Goal: Information Seeking & Learning: Learn about a topic

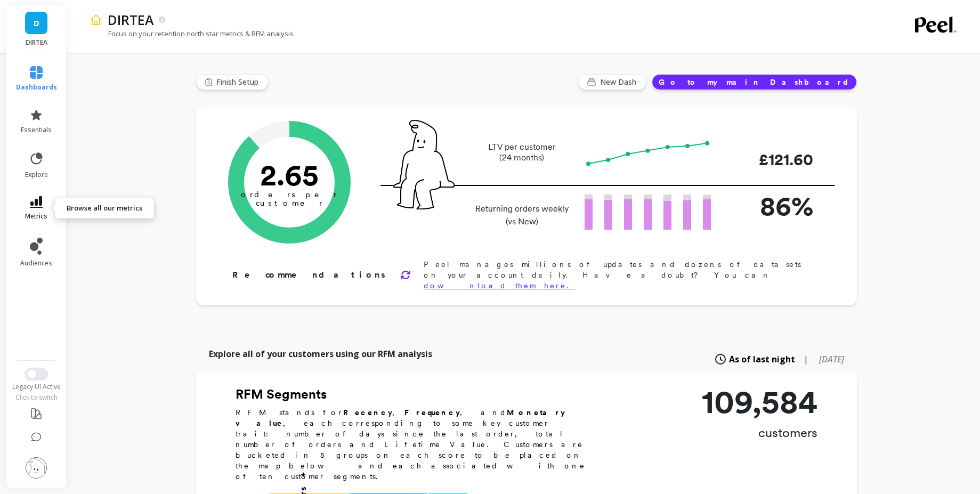
click at [38, 204] on icon at bounding box center [36, 202] width 13 height 12
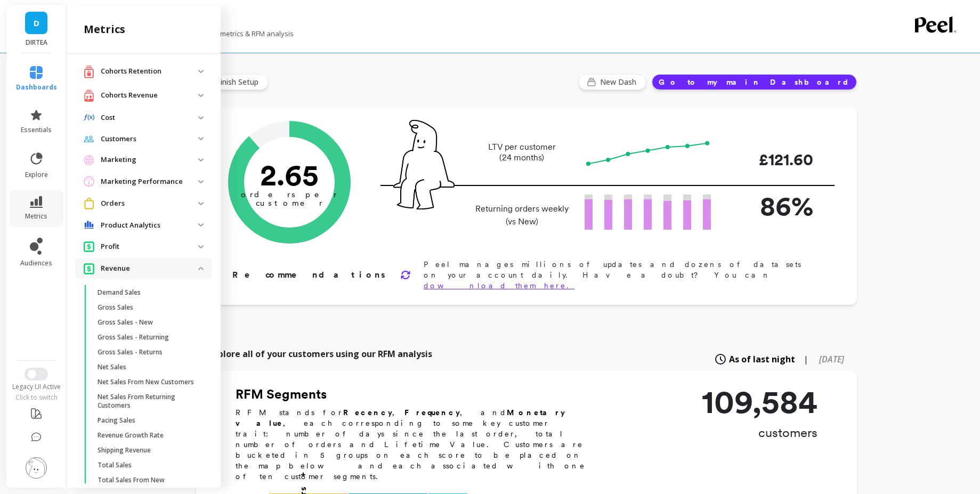
scroll to position [29, 0]
click at [164, 263] on p "Revenue" at bounding box center [150, 265] width 98 height 11
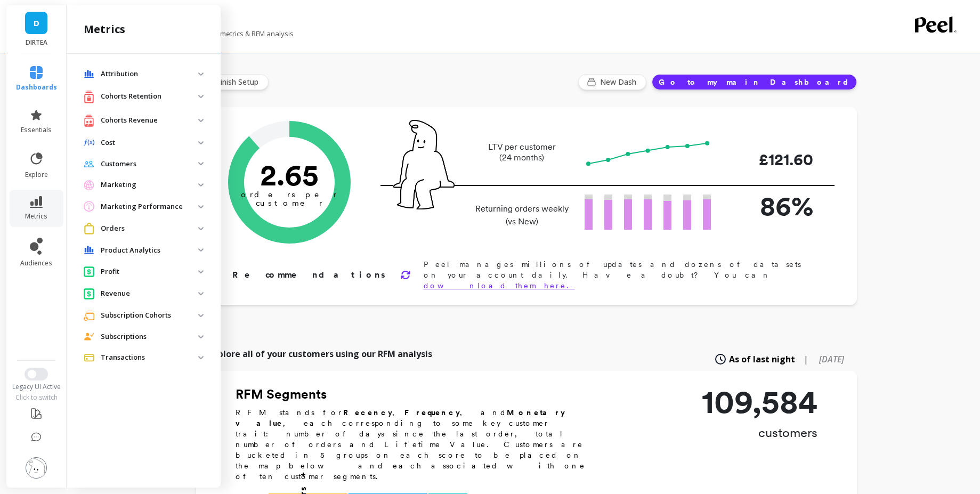
click at [157, 334] on p "Subscriptions" at bounding box center [150, 337] width 98 height 11
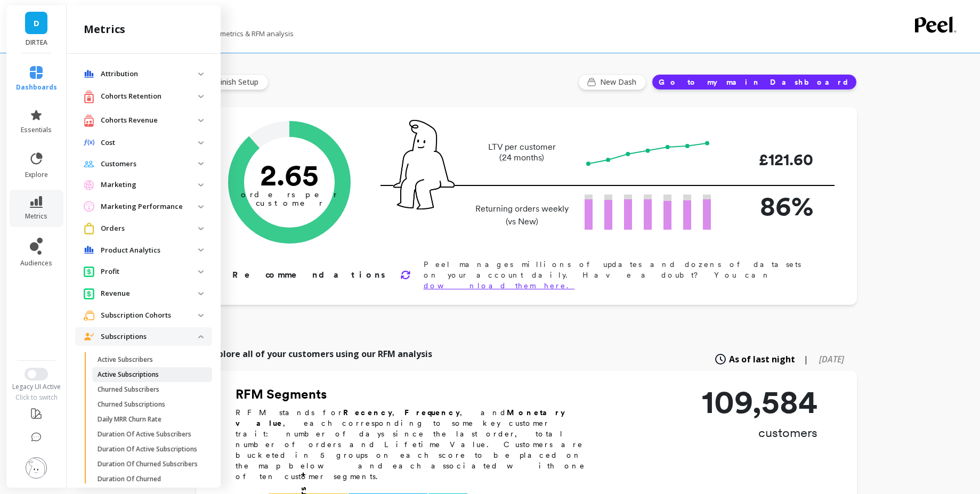
scroll to position [334, 0]
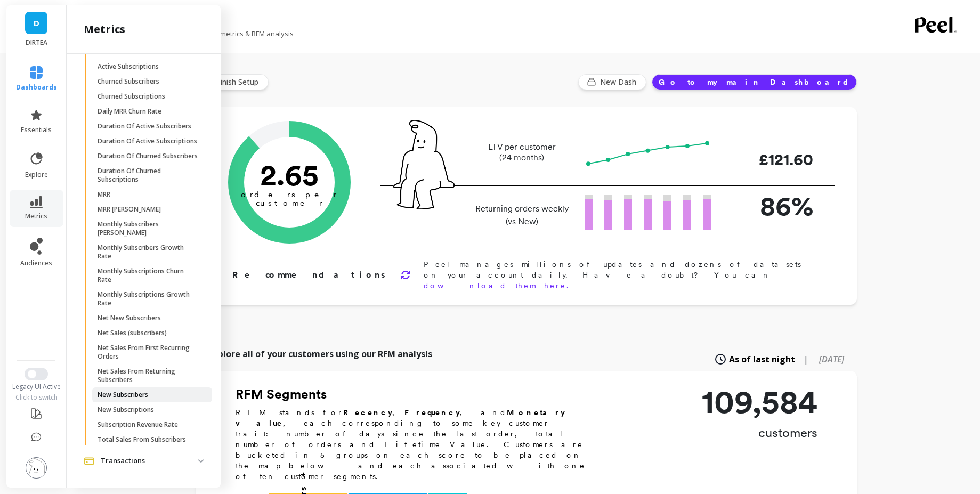
click at [160, 388] on link "New Subscribers" at bounding box center [152, 395] width 120 height 15
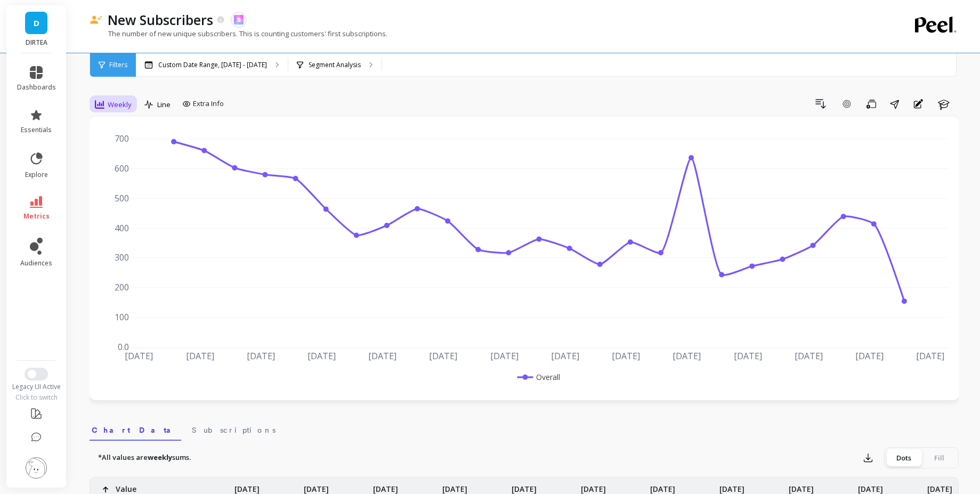
click at [118, 107] on span "Weekly" at bounding box center [120, 105] width 24 height 10
click at [127, 187] on div "Monthly" at bounding box center [129, 189] width 61 height 10
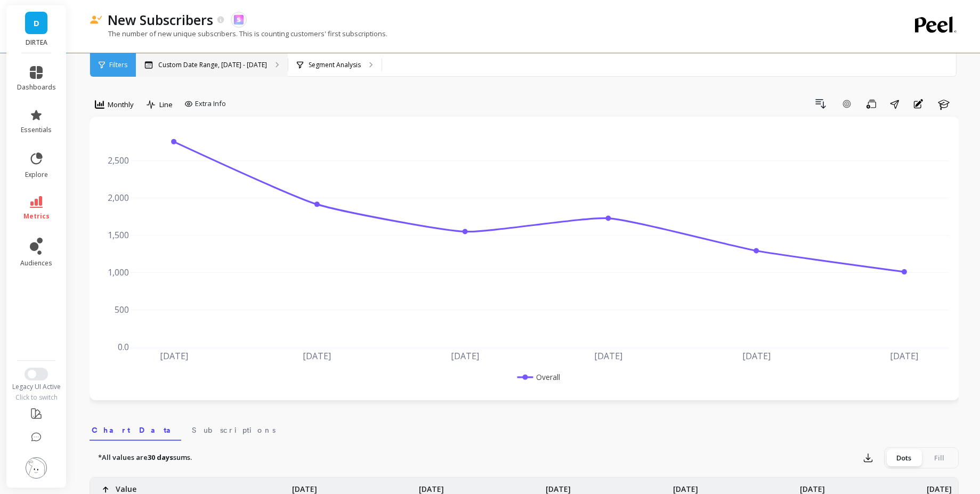
click at [172, 72] on div "Custom Date Range, [DATE] - [DATE]" at bounding box center [212, 64] width 152 height 23
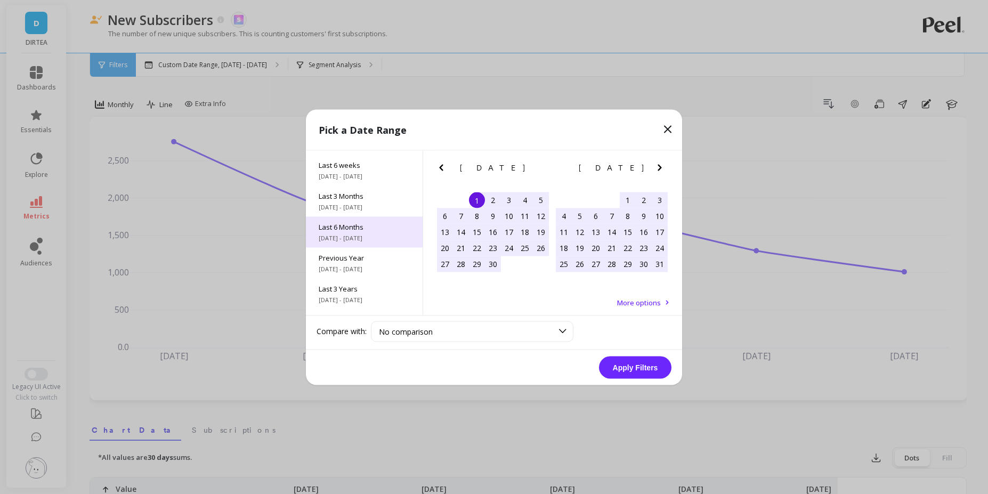
scroll to position [144, 0]
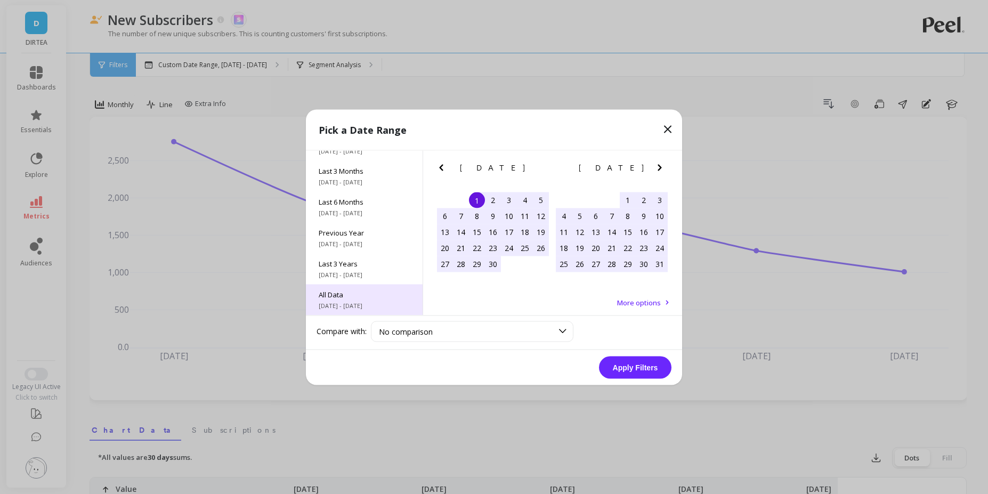
click at [374, 301] on span "6/1/2017 - 9/30/2025" at bounding box center [364, 305] width 91 height 9
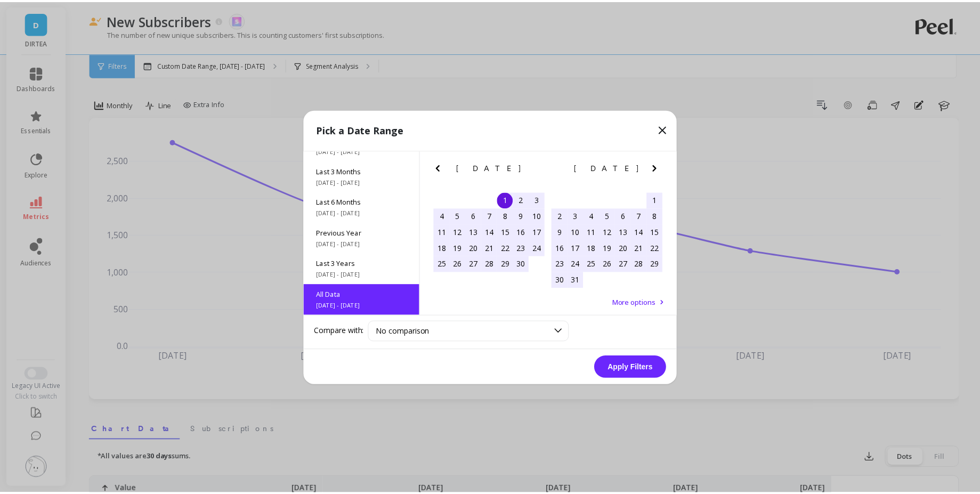
scroll to position [1, 0]
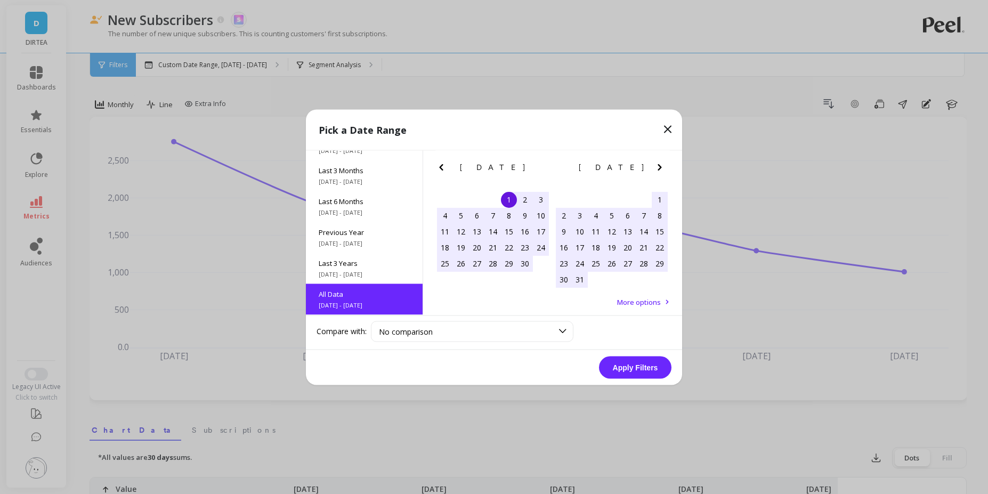
click at [650, 377] on button "Apply Filters" at bounding box center [635, 367] width 73 height 22
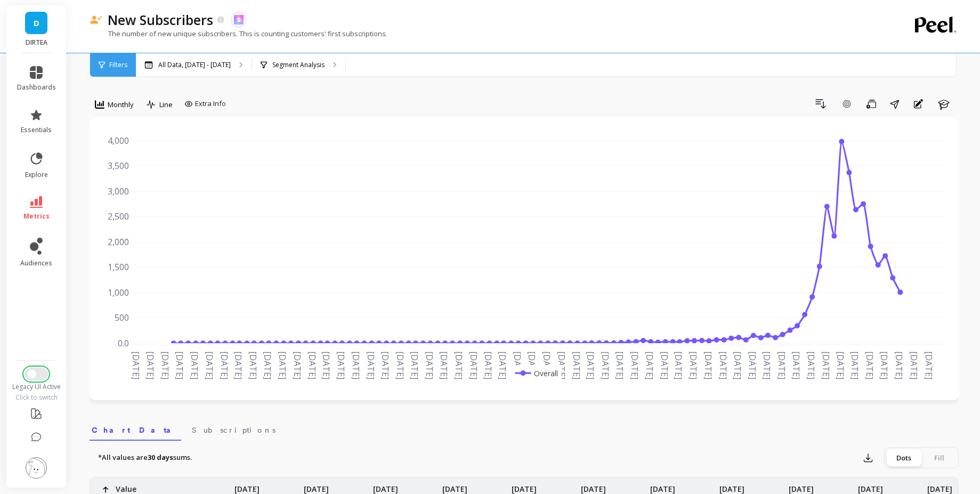
click at [34, 376] on span "Switch to New UI" at bounding box center [32, 374] width 9 height 9
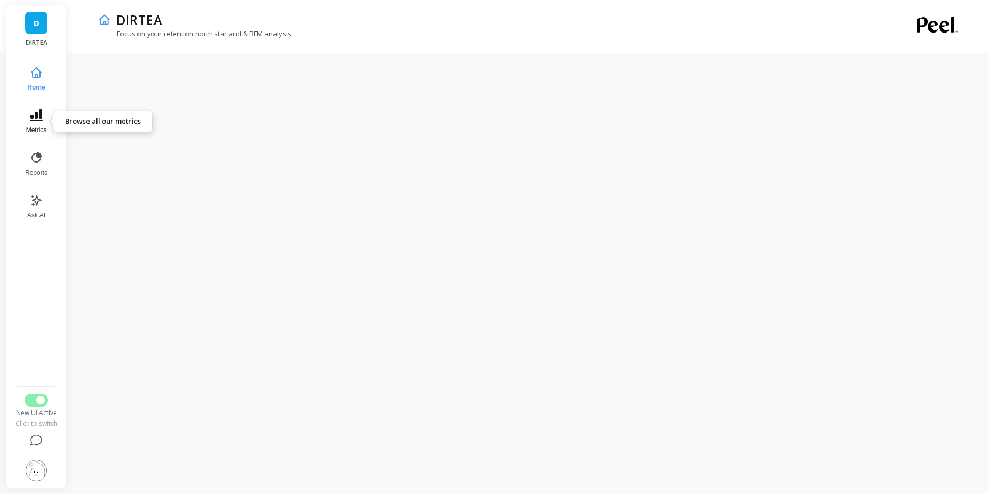
click at [38, 115] on icon at bounding box center [36, 115] width 13 height 12
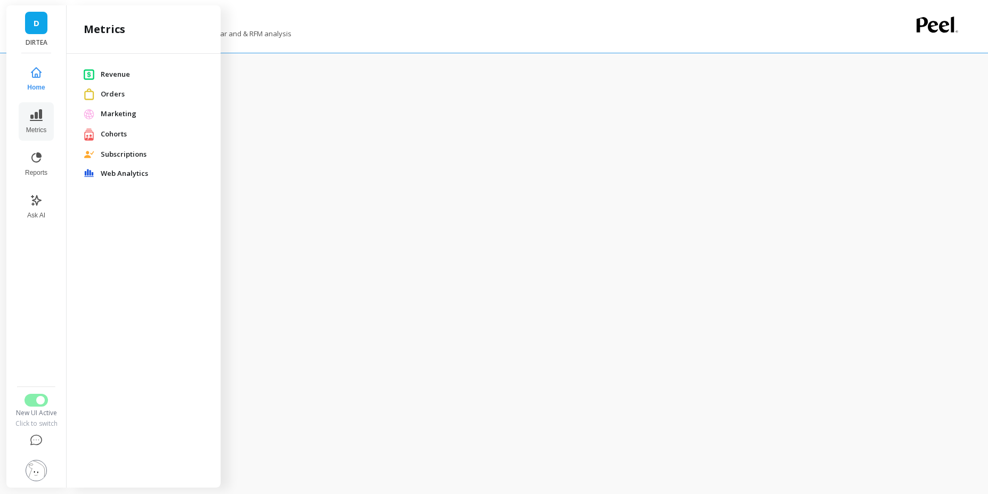
click at [126, 159] on span "Subscriptions" at bounding box center [152, 154] width 103 height 11
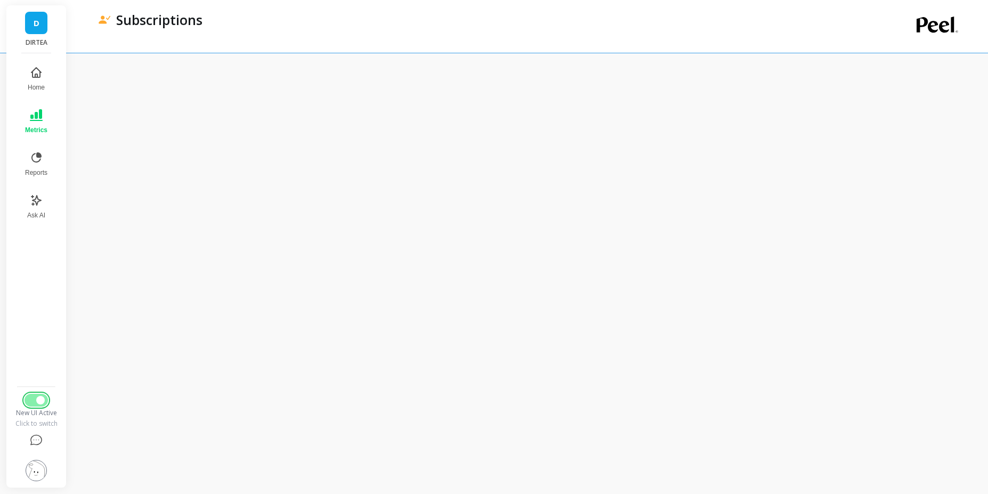
click at [38, 404] on button "Switch to Legacy UI" at bounding box center [36, 400] width 23 height 13
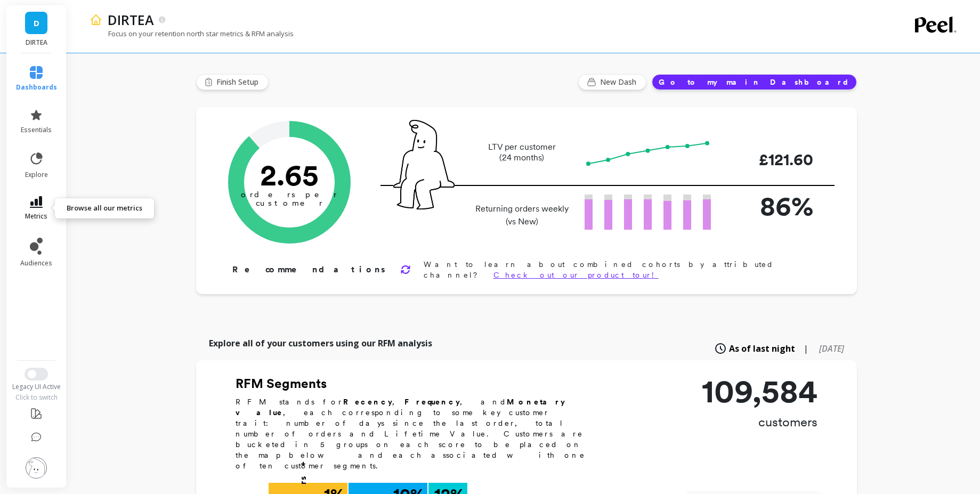
click at [38, 199] on icon at bounding box center [36, 202] width 13 height 12
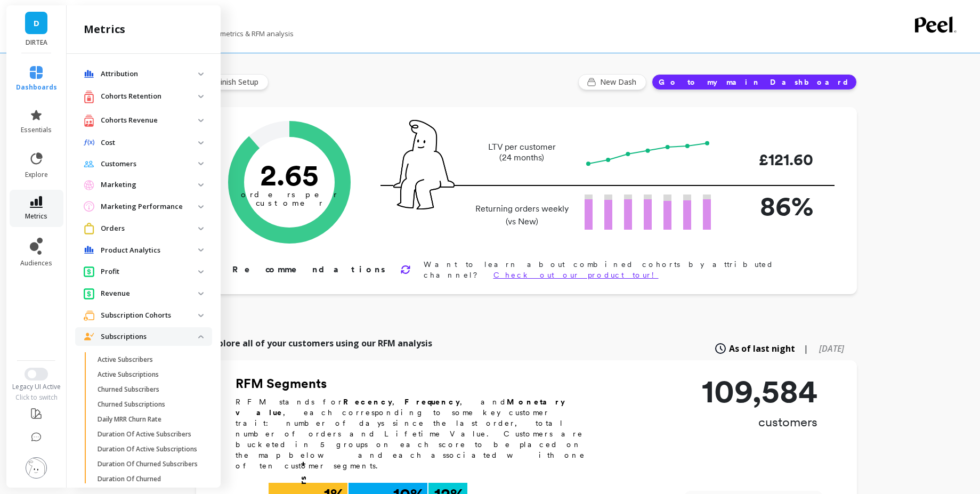
scroll to position [334, 0]
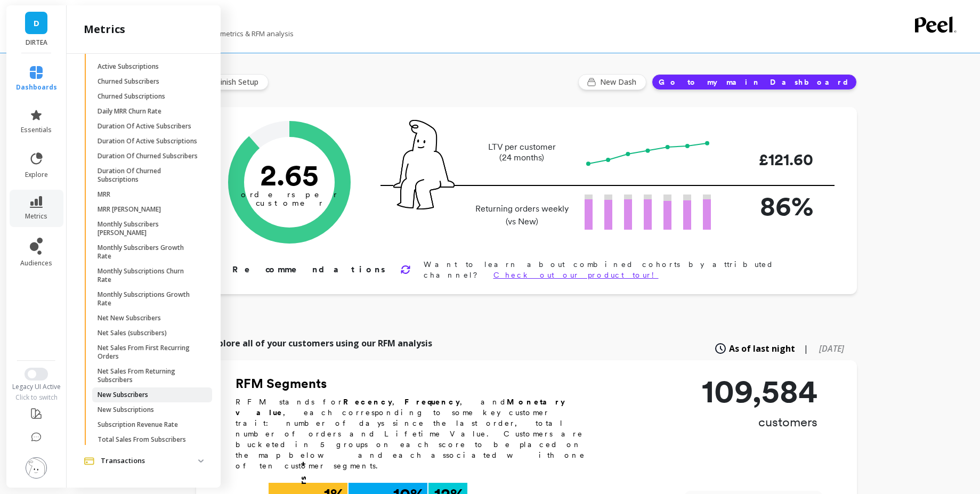
click at [149, 392] on span "New Subscribers" at bounding box center [149, 395] width 102 height 9
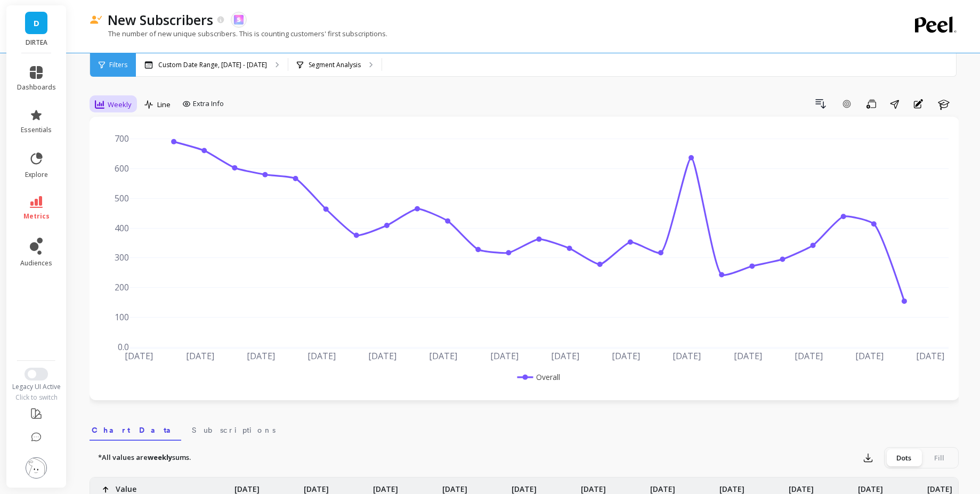
click at [130, 101] on span "Weekly" at bounding box center [120, 105] width 24 height 10
click at [142, 190] on div "Monthly" at bounding box center [129, 189] width 61 height 10
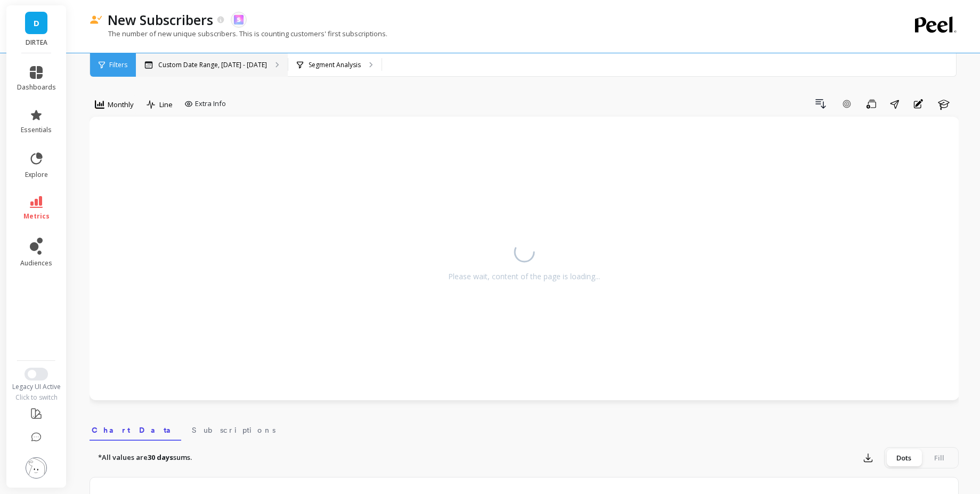
click at [239, 64] on p "Custom Date Range, [DATE] - [DATE]" at bounding box center [212, 65] width 109 height 9
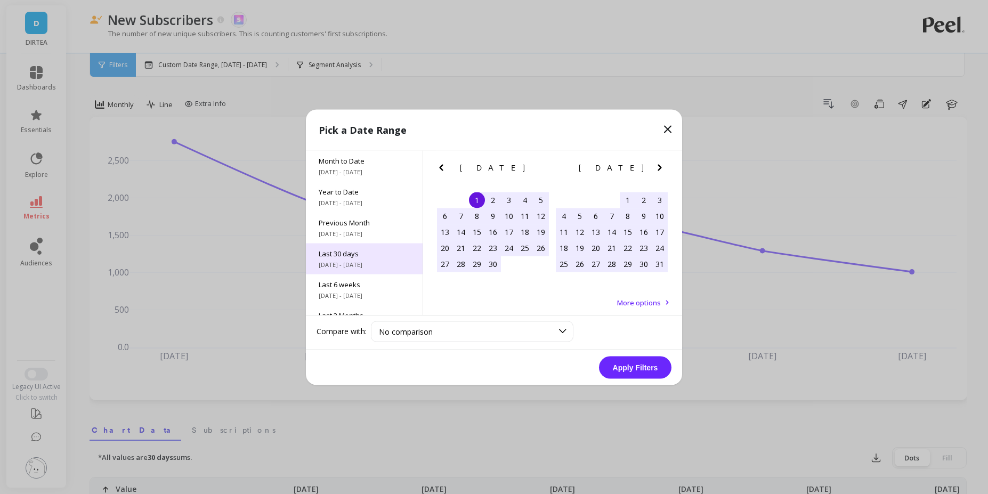
scroll to position [144, 0]
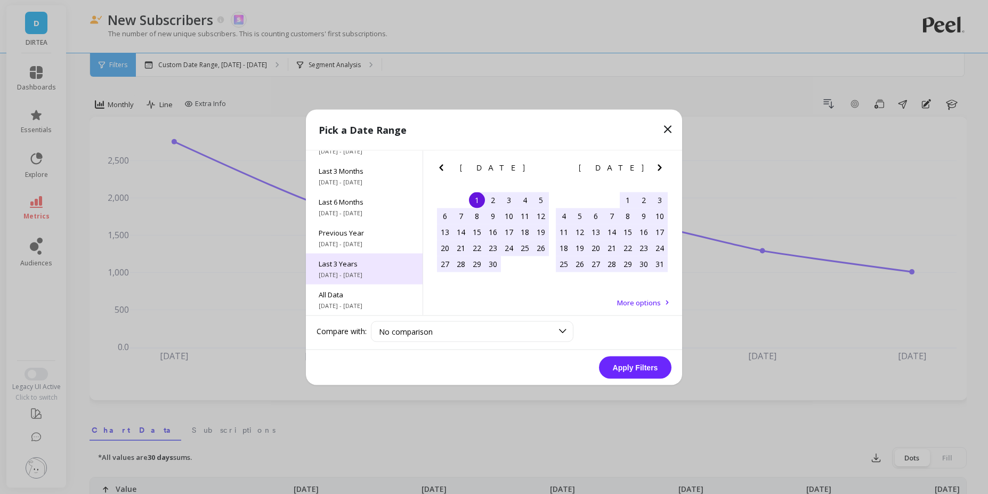
click at [371, 261] on span "Last 3 Years" at bounding box center [364, 264] width 91 height 10
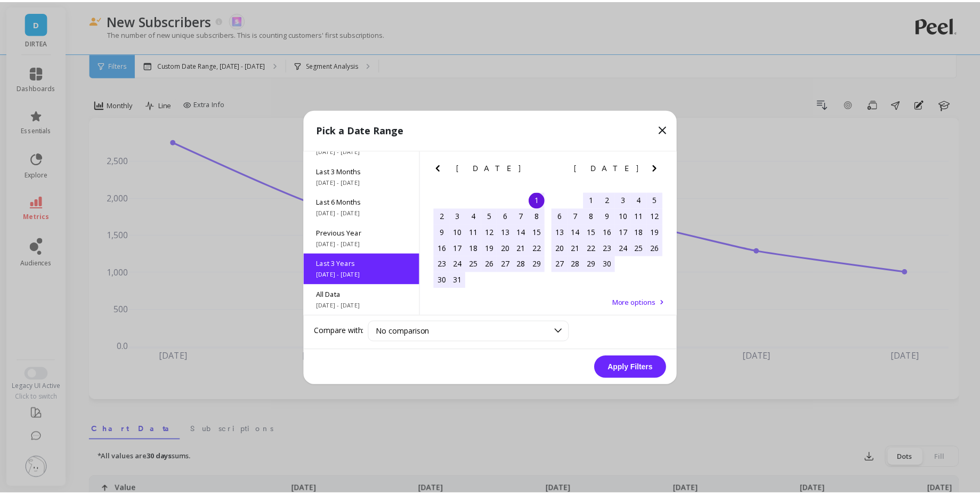
scroll to position [1, 0]
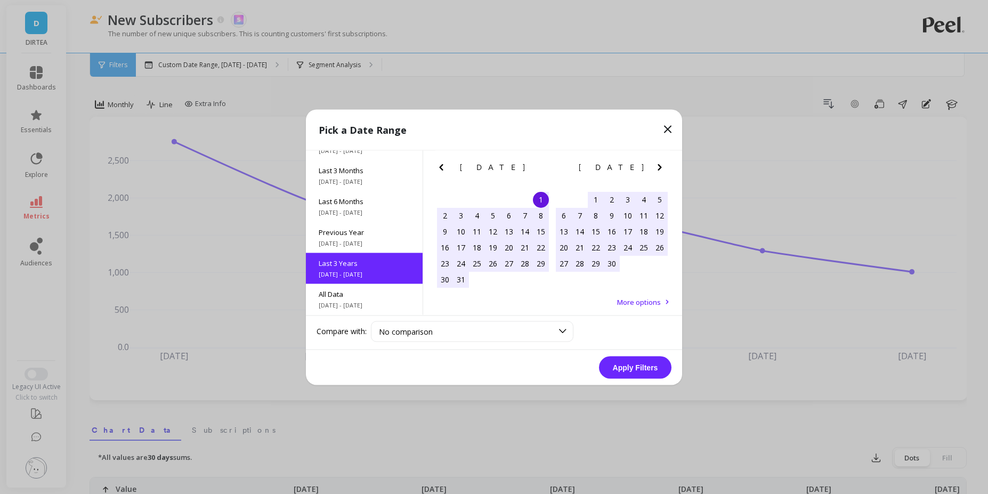
click at [629, 368] on button "Apply Filters" at bounding box center [635, 367] width 73 height 22
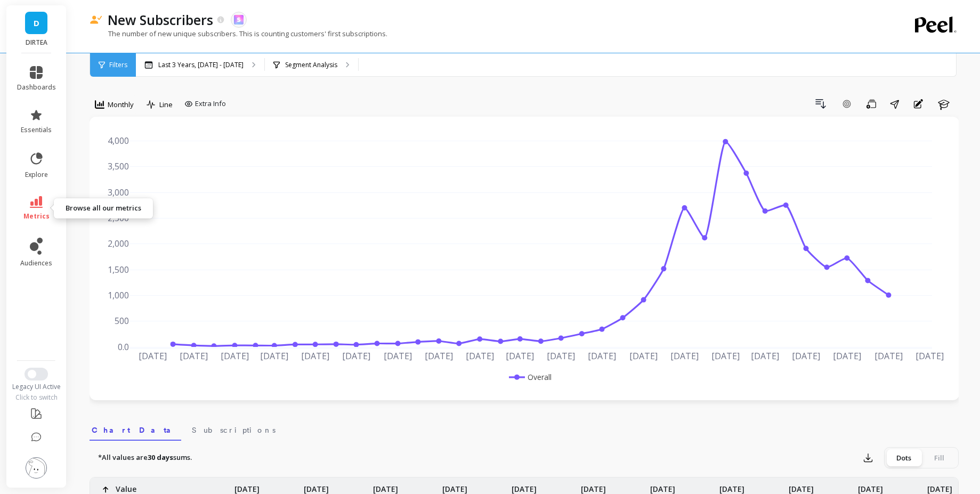
click at [45, 205] on link "metrics" at bounding box center [36, 208] width 39 height 25
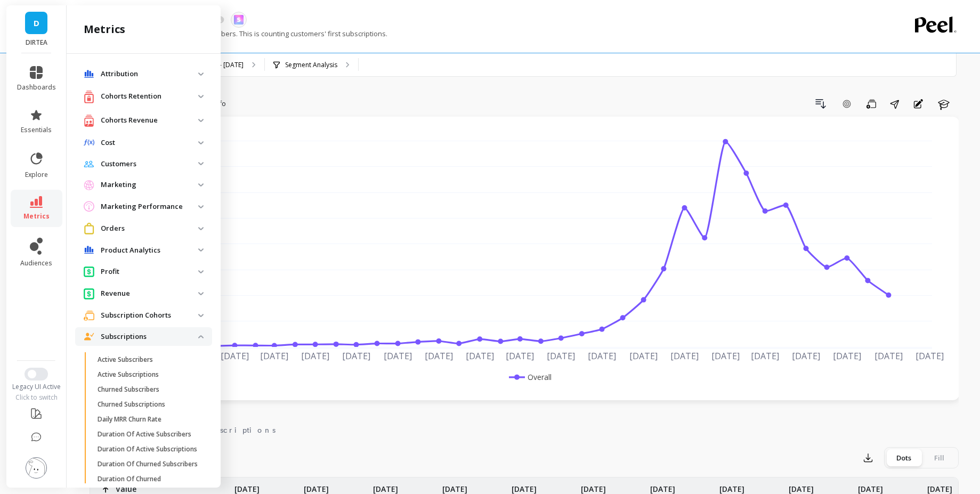
scroll to position [334, 0]
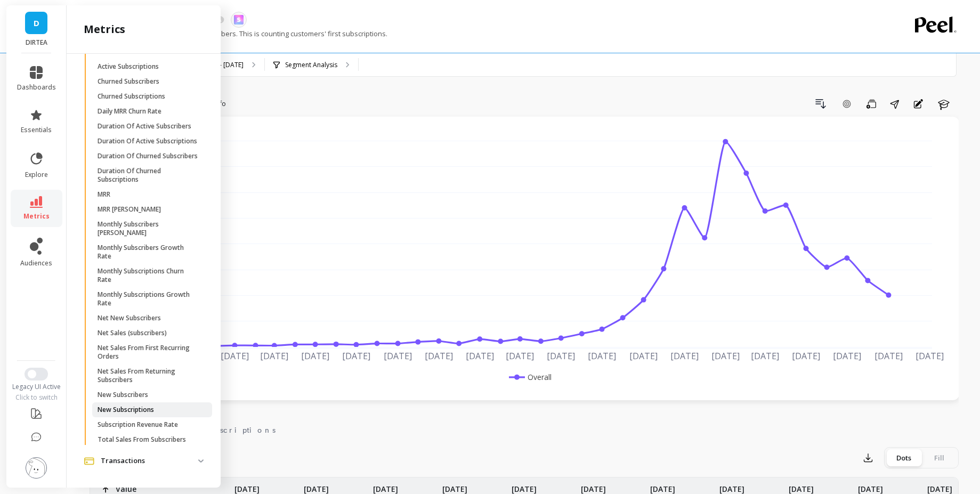
click at [152, 406] on p "New Subscriptions" at bounding box center [126, 410] width 57 height 9
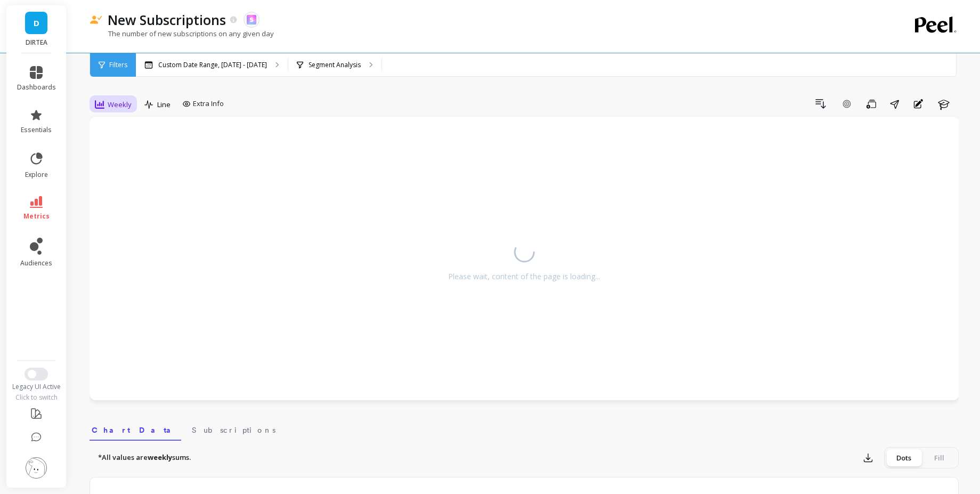
click at [123, 103] on span "Weekly" at bounding box center [120, 105] width 24 height 10
click at [127, 190] on div "Monthly" at bounding box center [129, 189] width 61 height 10
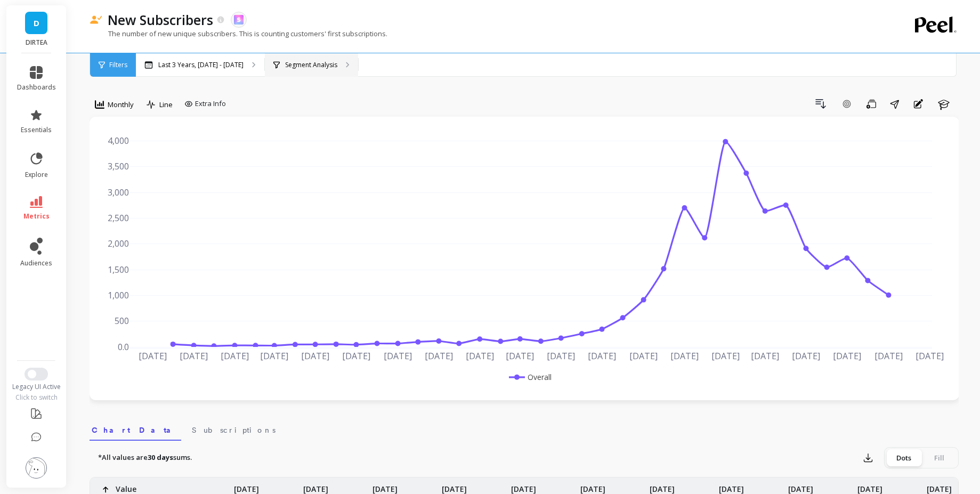
click at [358, 74] on div "Segment Analysis" at bounding box center [311, 64] width 93 height 23
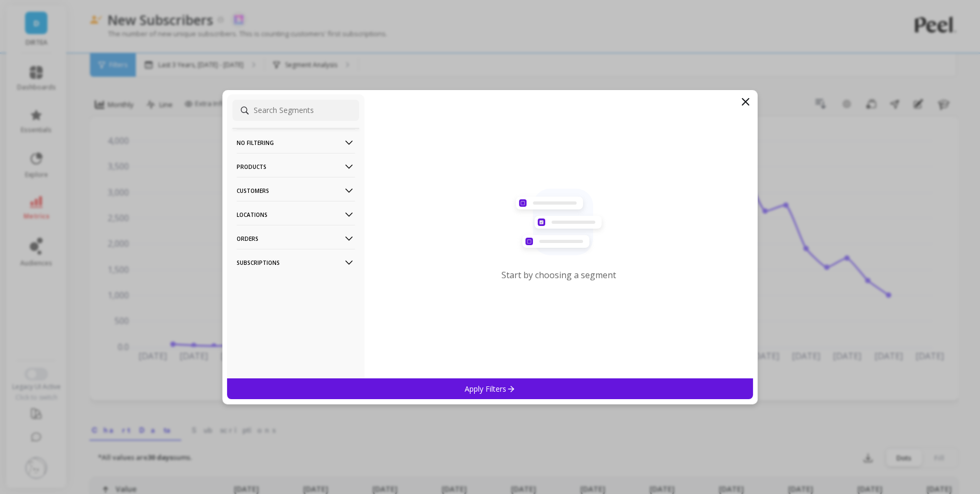
click at [290, 237] on p "Orders" at bounding box center [296, 238] width 118 height 27
click at [289, 253] on p "Subscriptions" at bounding box center [296, 262] width 118 height 27
click at [304, 262] on p "Subscriptions" at bounding box center [296, 262] width 118 height 27
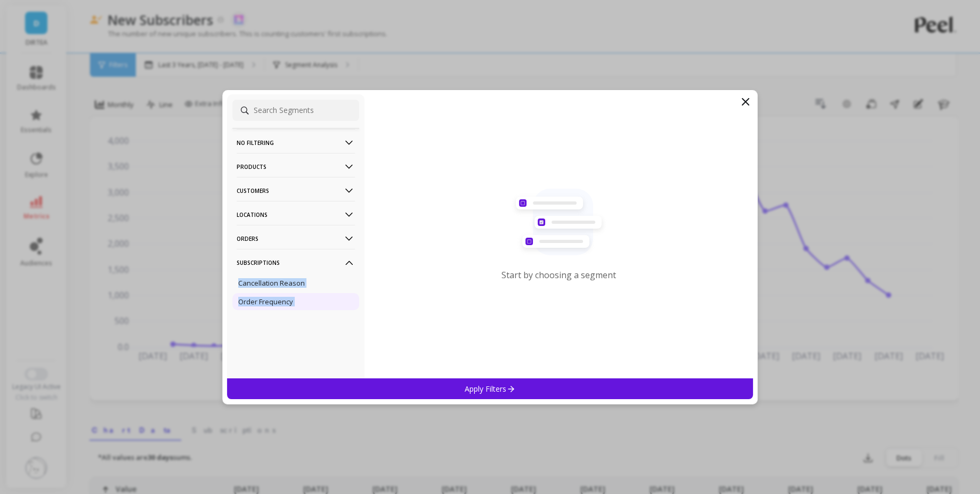
click at [286, 300] on p "Order Frequency" at bounding box center [265, 302] width 55 height 10
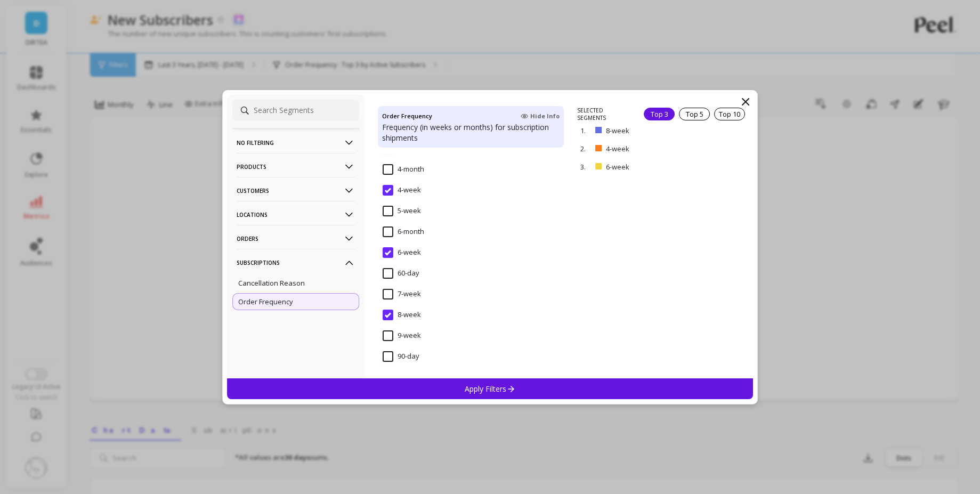
click at [750, 99] on icon at bounding box center [745, 101] width 13 height 13
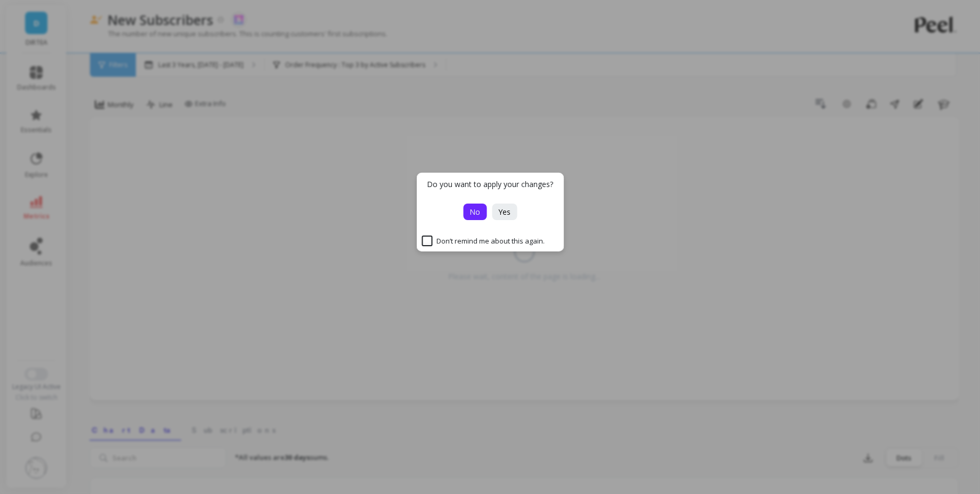
click at [481, 215] on button "No" at bounding box center [474, 212] width 23 height 17
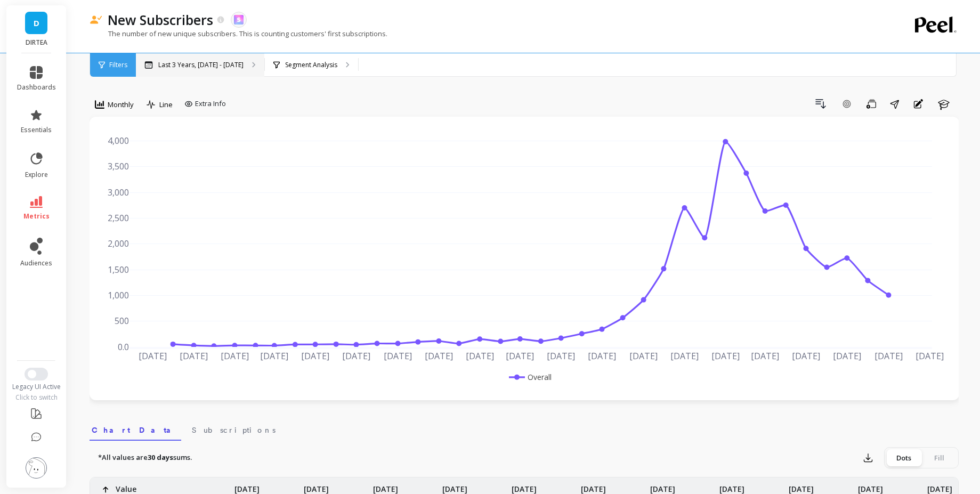
click at [222, 67] on p "Last 3 Years, Oct 1, 2022 - Sep 30, 2025" at bounding box center [200, 65] width 85 height 9
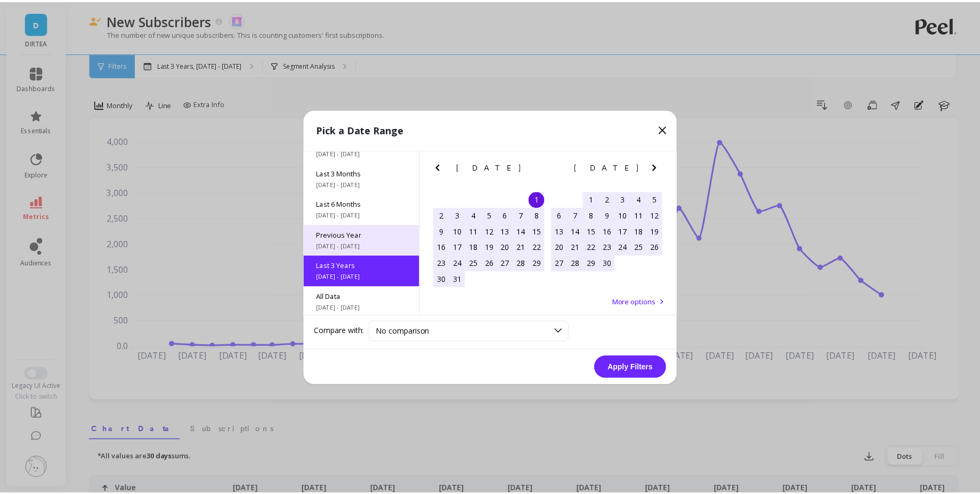
scroll to position [144, 0]
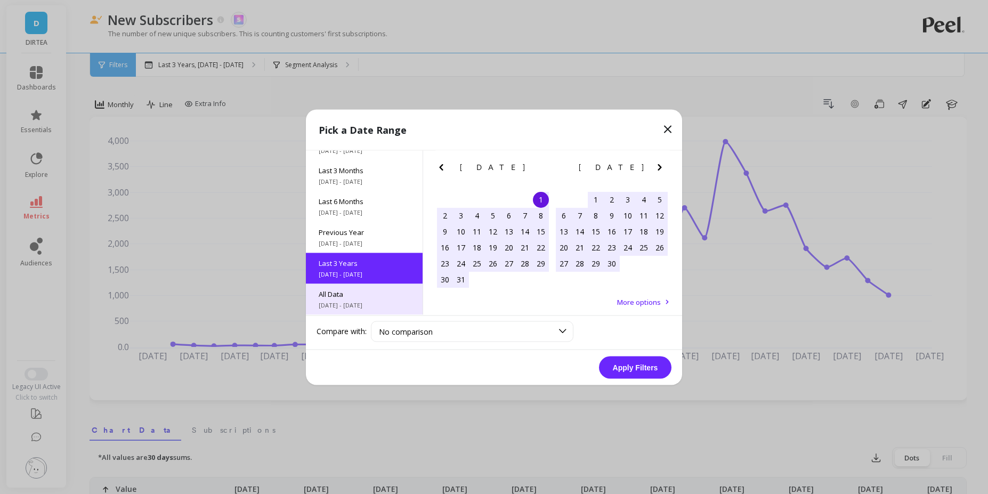
click at [382, 312] on div "All Data 6/1/2017 - 9/30/2025" at bounding box center [364, 299] width 117 height 31
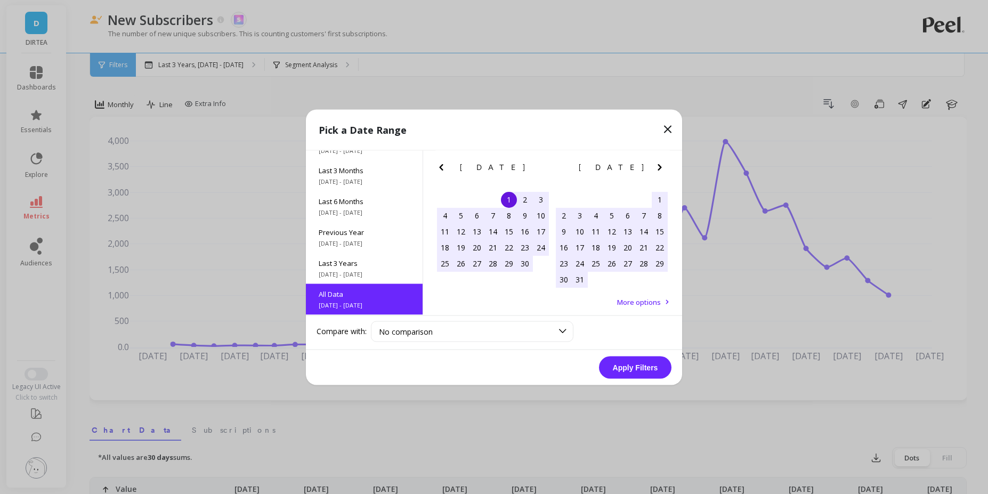
click at [640, 369] on button "Apply Filters" at bounding box center [635, 367] width 73 height 22
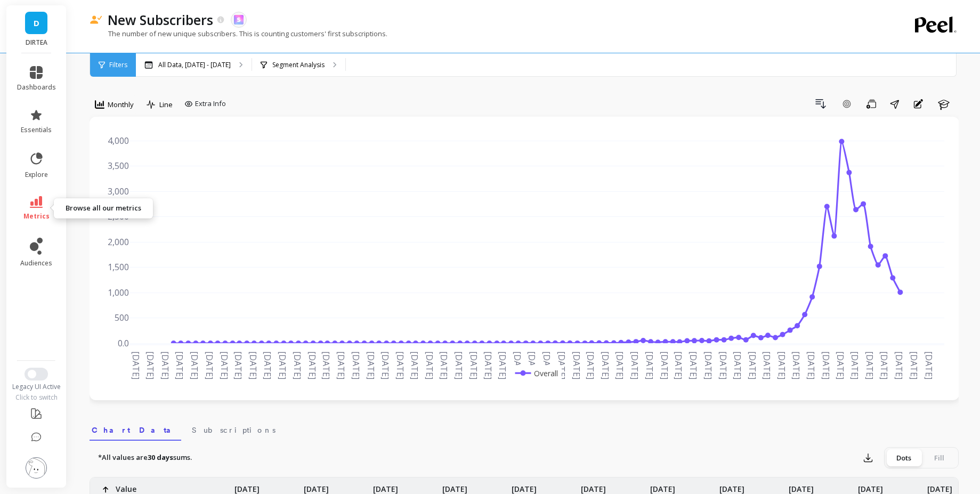
click at [38, 198] on icon at bounding box center [36, 202] width 13 height 12
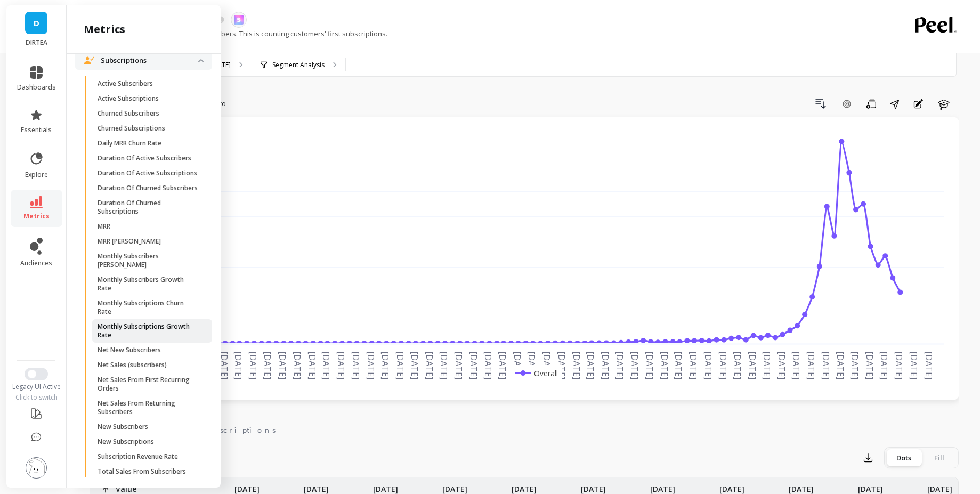
scroll to position [256, 0]
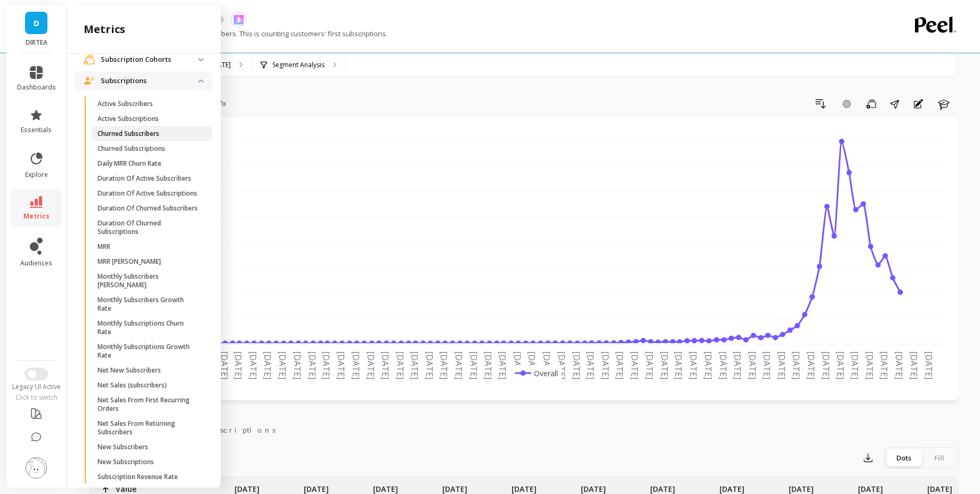
click at [152, 132] on p "Churned Subscribers" at bounding box center [129, 134] width 62 height 9
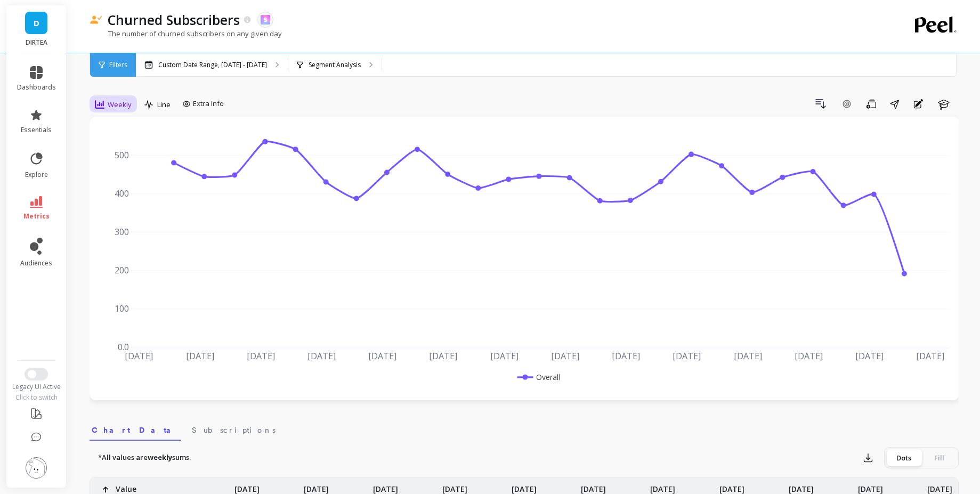
click at [118, 112] on div "Weekly" at bounding box center [113, 104] width 43 height 18
click at [116, 195] on div "Monthly" at bounding box center [129, 189] width 74 height 19
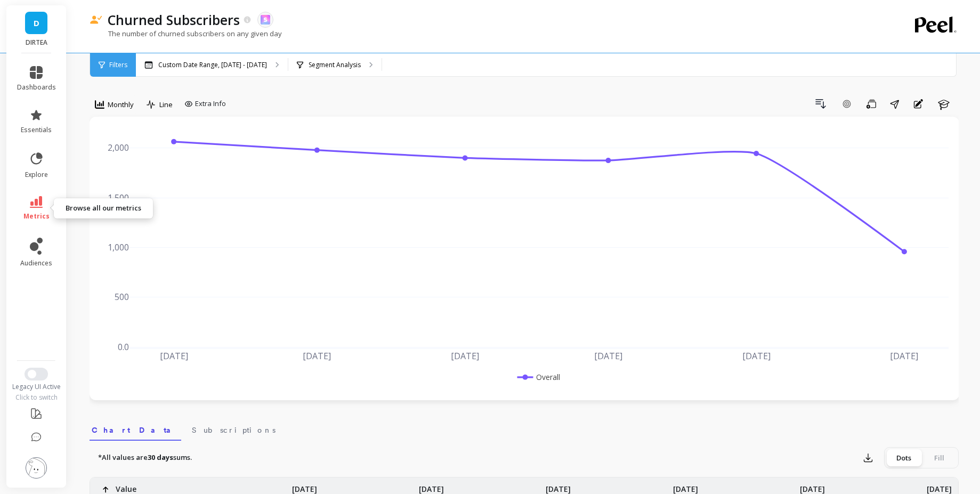
click at [51, 204] on link "metrics" at bounding box center [36, 208] width 39 height 25
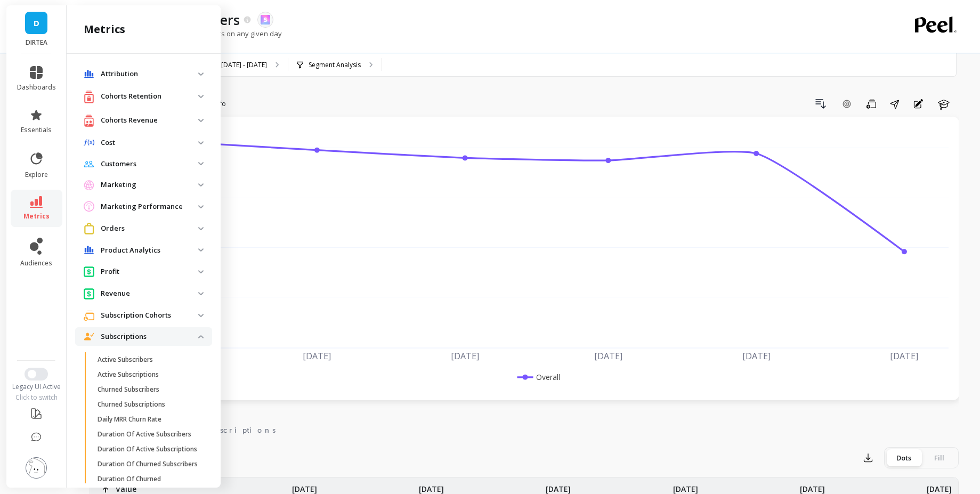
scroll to position [256, 0]
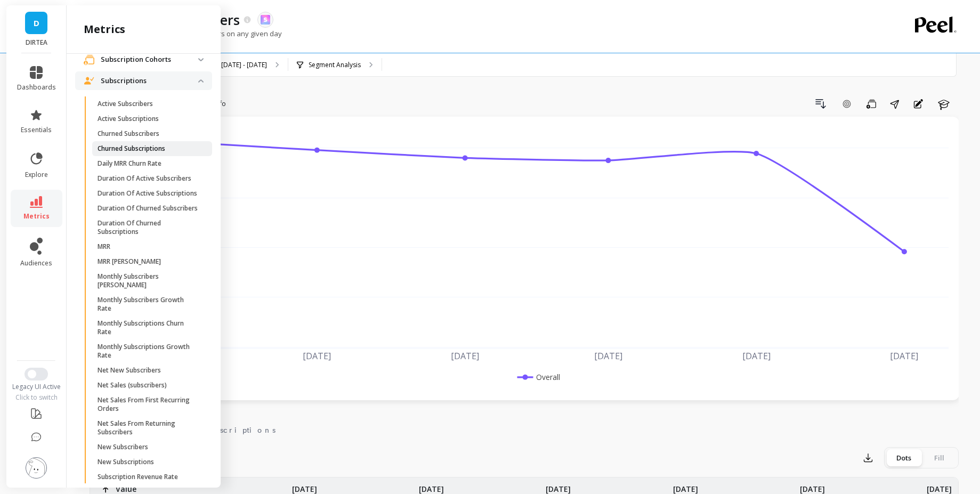
click at [167, 143] on link "Churned Subscriptions" at bounding box center [152, 148] width 120 height 15
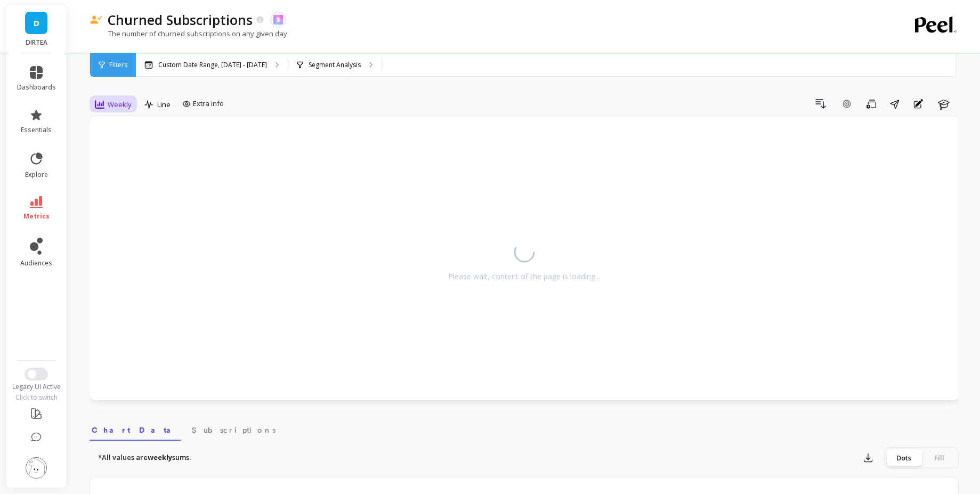
click at [109, 109] on span "Weekly" at bounding box center [120, 105] width 24 height 10
click at [129, 193] on div "Monthly" at bounding box center [129, 189] width 61 height 10
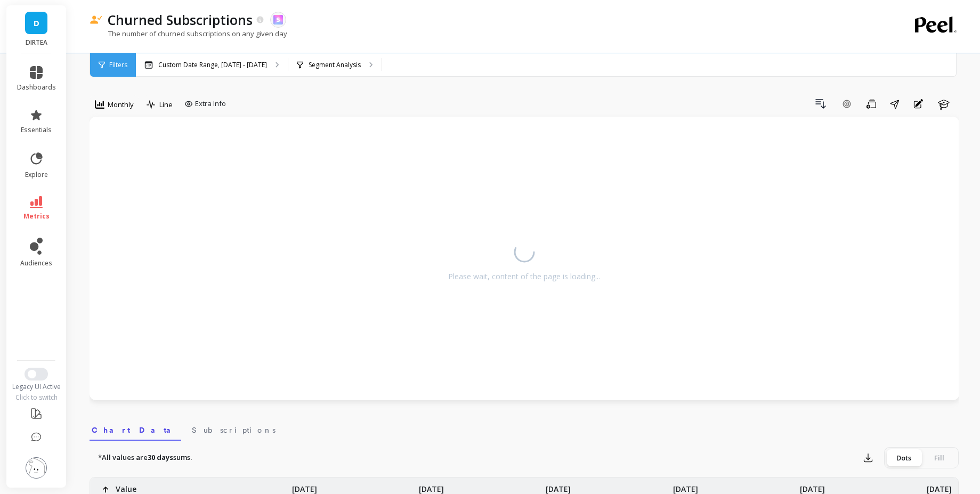
click at [334, 100] on div "Drill Down Add Goal Save Share Annotations Learn" at bounding box center [594, 103] width 729 height 17
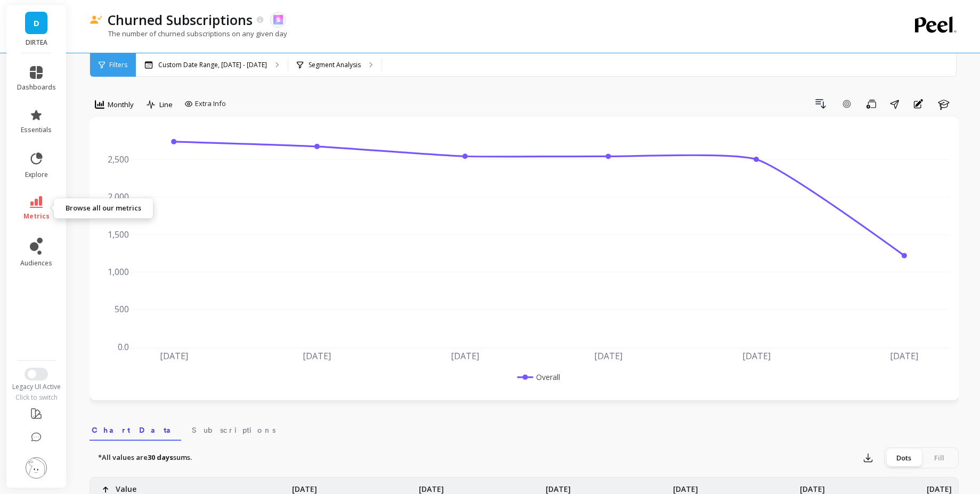
click at [27, 218] on span "metrics" at bounding box center [36, 216] width 26 height 9
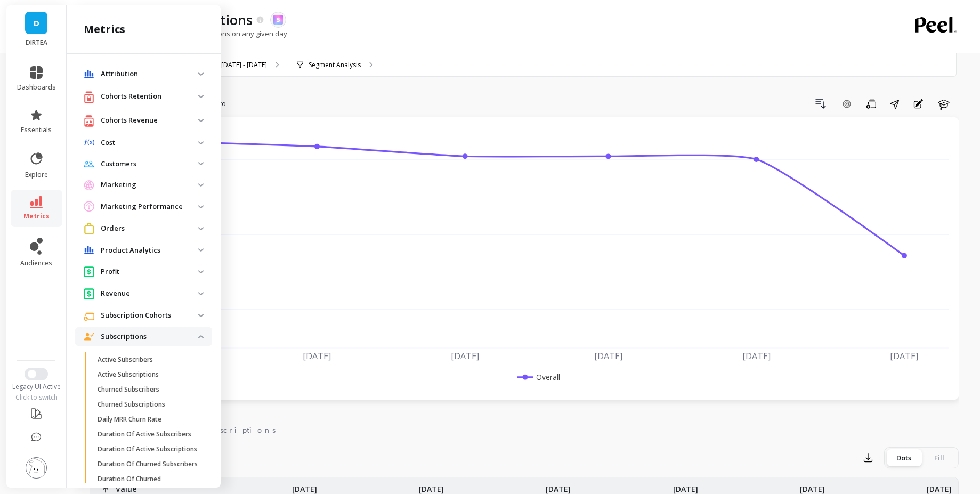
scroll to position [256, 0]
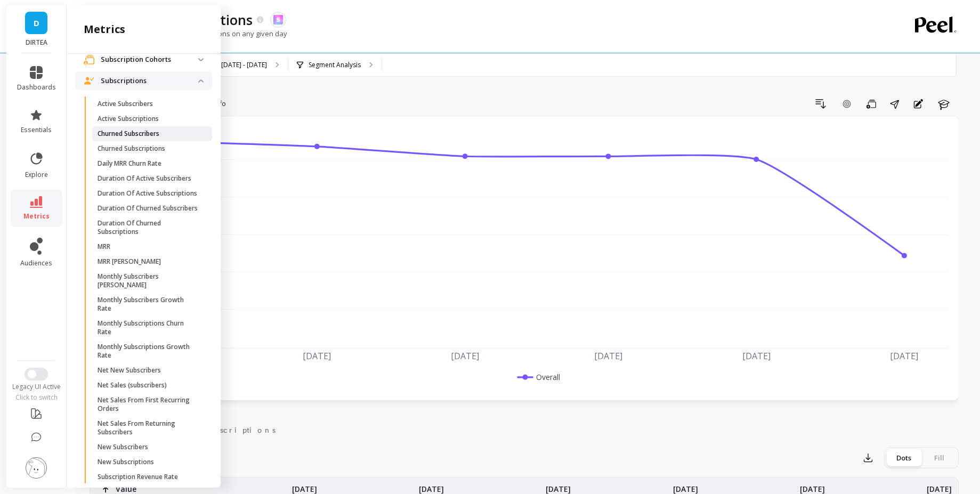
click at [158, 130] on p "Churned Subscribers" at bounding box center [129, 134] width 62 height 9
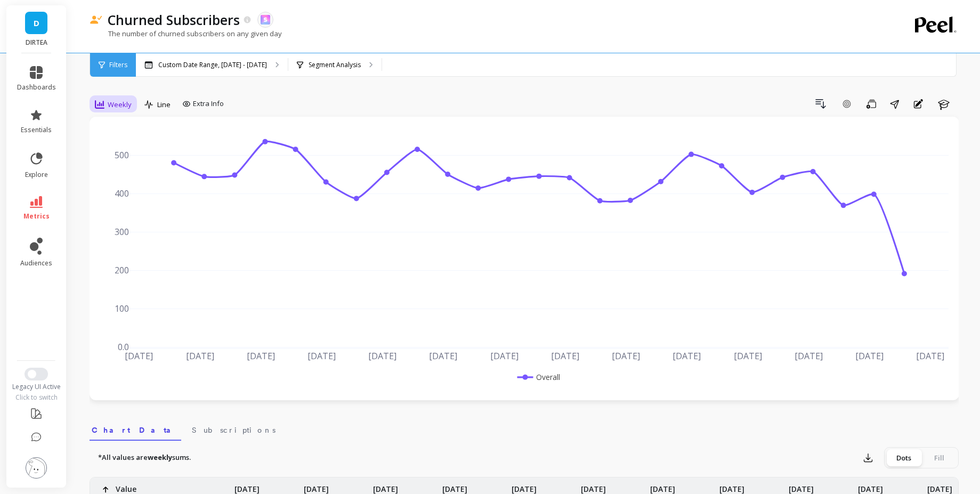
click at [118, 112] on div "Weekly" at bounding box center [113, 104] width 43 height 18
click at [124, 185] on div "Monthly" at bounding box center [129, 189] width 61 height 10
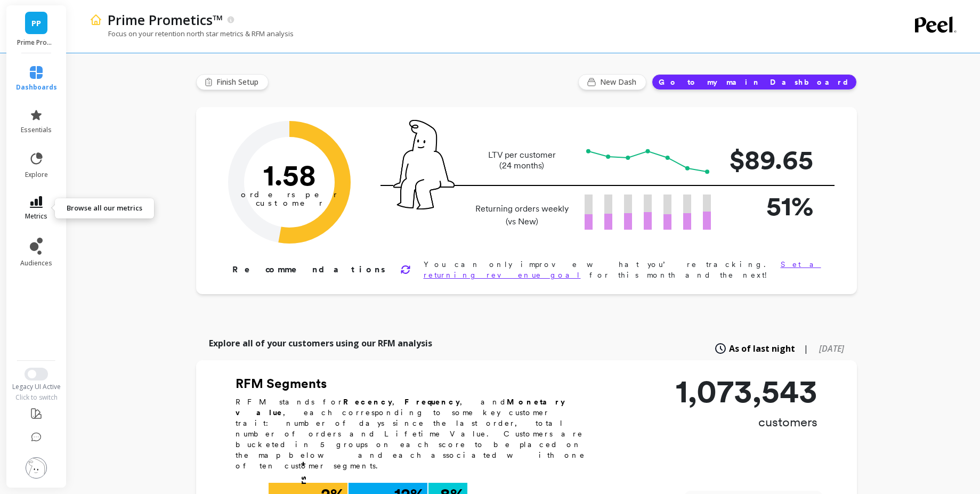
click at [46, 204] on link "metrics" at bounding box center [36, 208] width 41 height 25
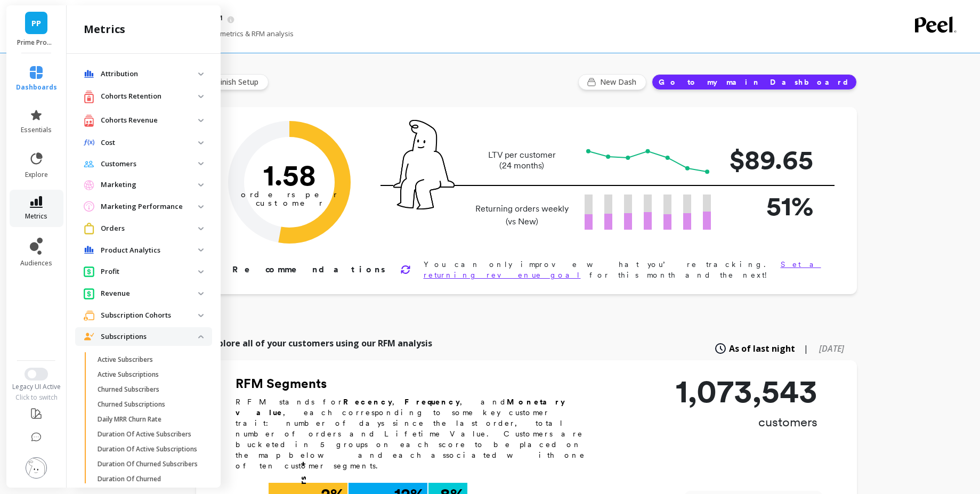
scroll to position [256, 0]
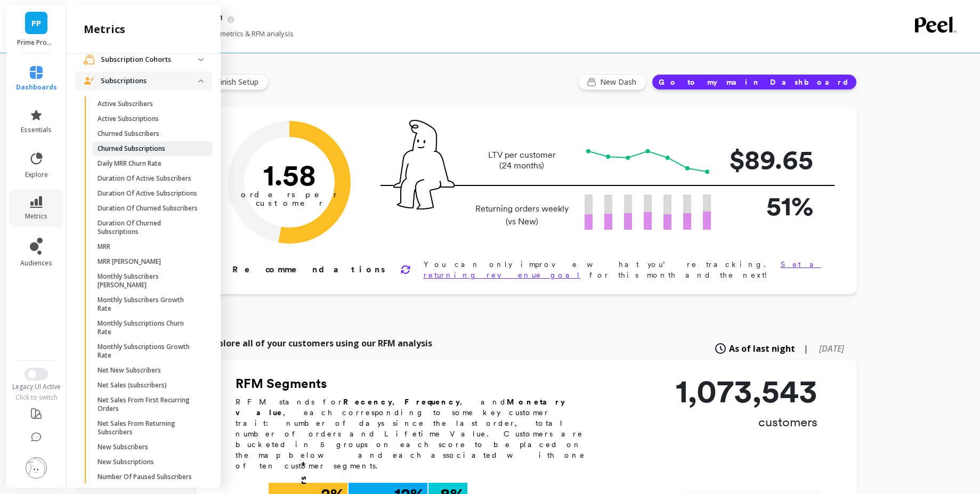
click at [165, 150] on p "Churned Subscriptions" at bounding box center [132, 148] width 68 height 9
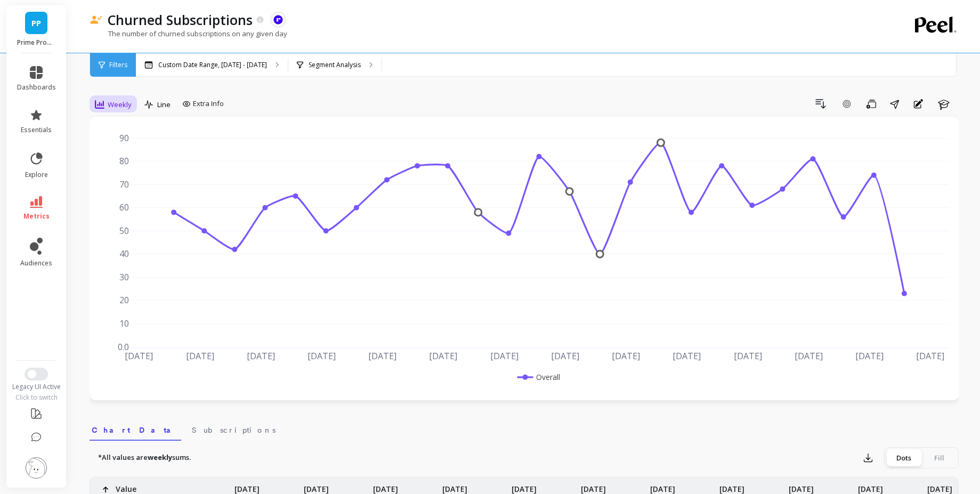
click at [106, 111] on div "Weekly" at bounding box center [113, 104] width 43 height 18
click at [120, 184] on div "Monthly" at bounding box center [129, 189] width 74 height 19
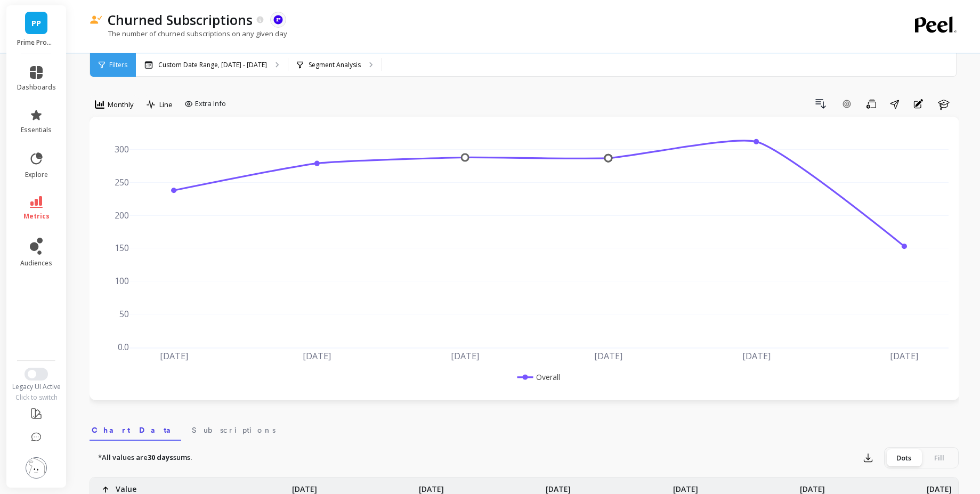
click at [35, 206] on icon at bounding box center [36, 202] width 13 height 12
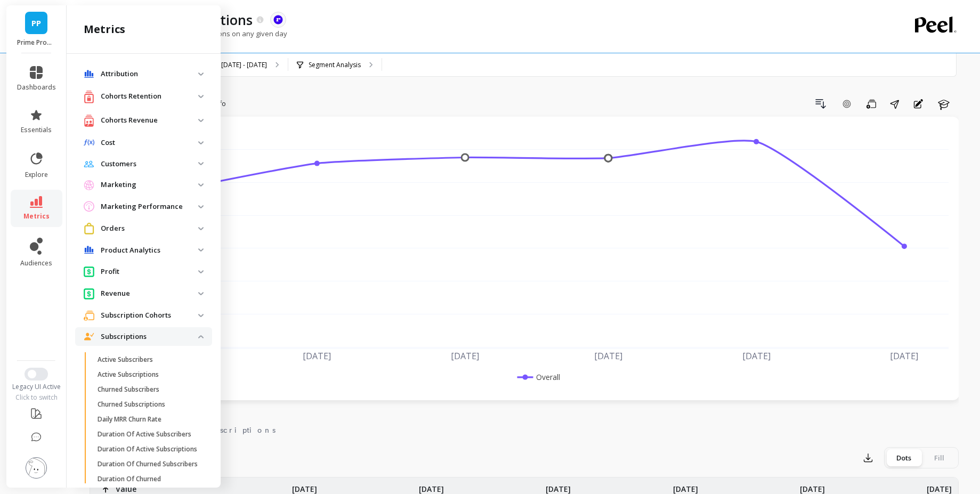
scroll to position [256, 0]
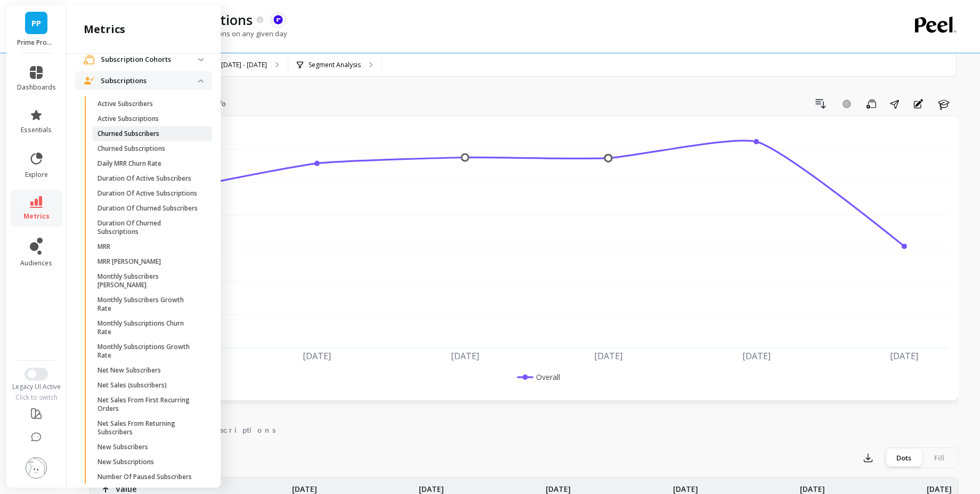
click at [176, 132] on span "Churned Subscribers" at bounding box center [149, 134] width 102 height 9
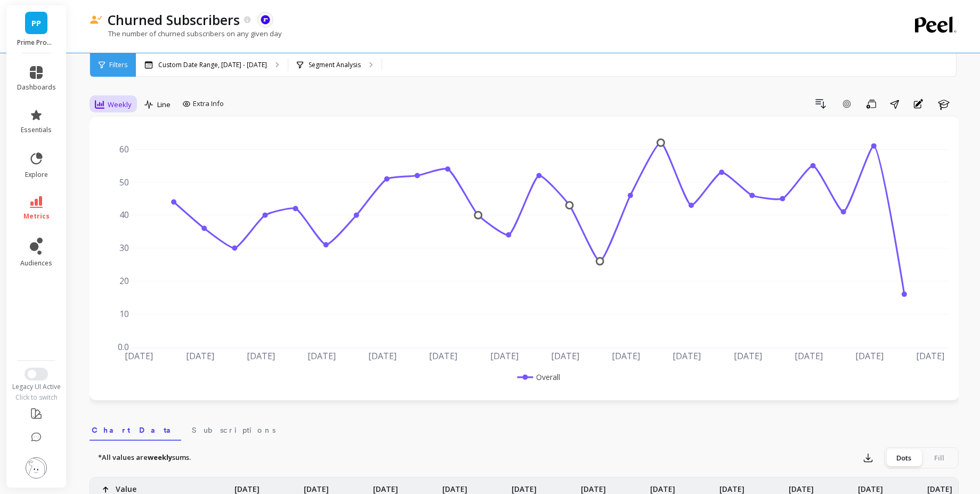
click at [116, 108] on span "Weekly" at bounding box center [120, 105] width 24 height 10
click at [130, 189] on div "Monthly" at bounding box center [129, 189] width 61 height 10
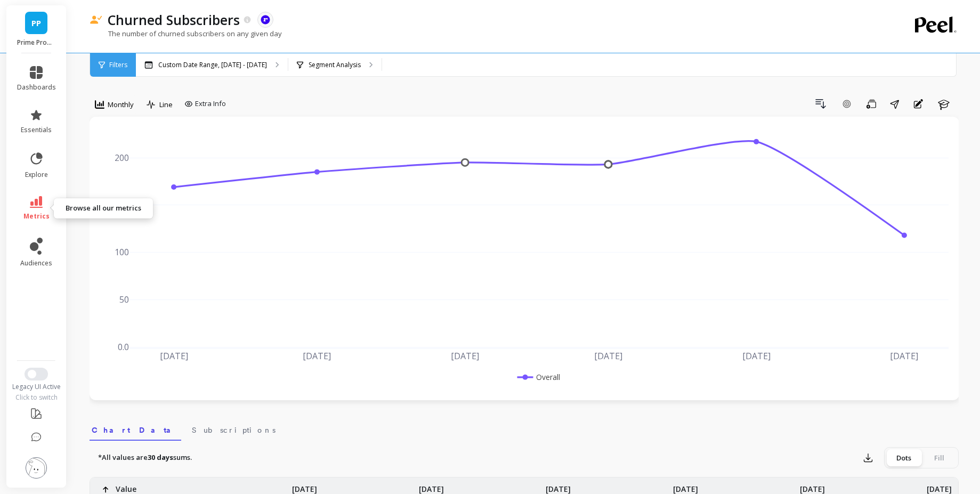
click at [50, 200] on link "metrics" at bounding box center [36, 208] width 39 height 25
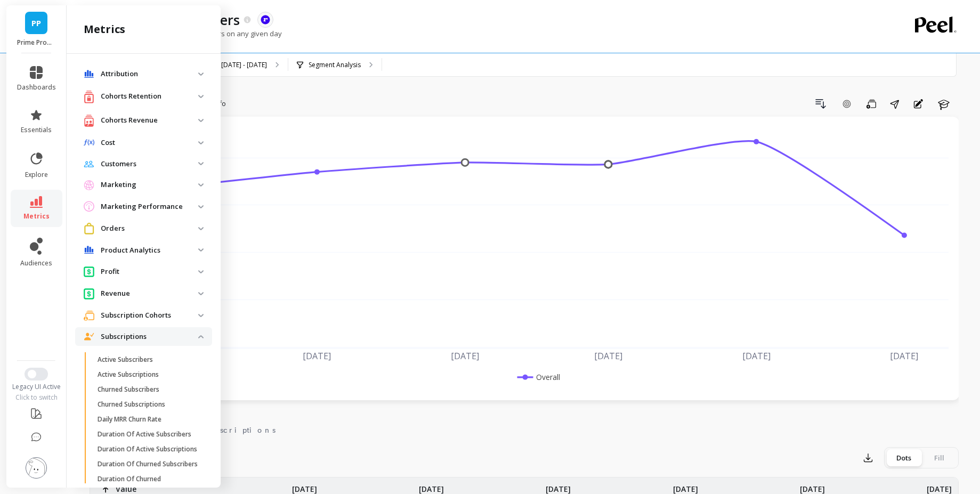
scroll to position [256, 0]
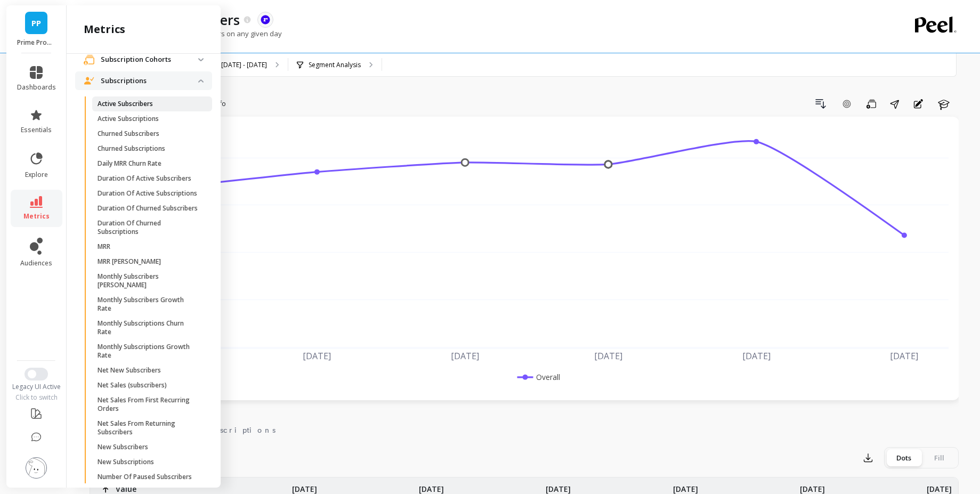
click at [160, 107] on span "Active Subscribers" at bounding box center [149, 104] width 102 height 9
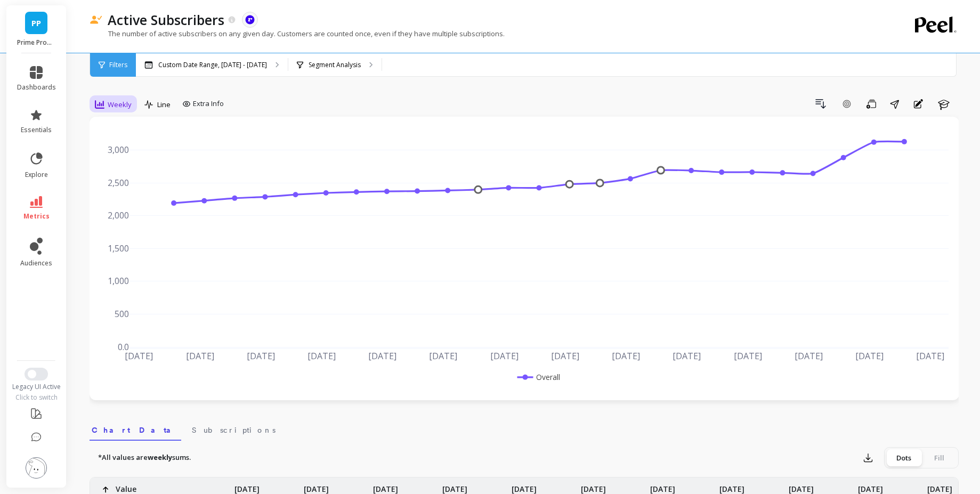
click at [125, 102] on span "Weekly" at bounding box center [120, 105] width 24 height 10
click at [131, 194] on div "Monthly" at bounding box center [129, 189] width 61 height 10
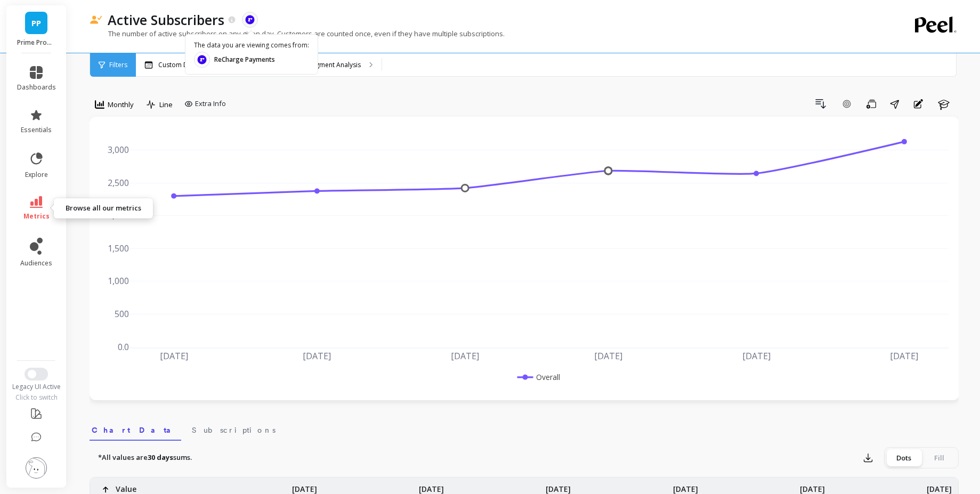
click at [33, 206] on icon at bounding box center [36, 202] width 13 height 12
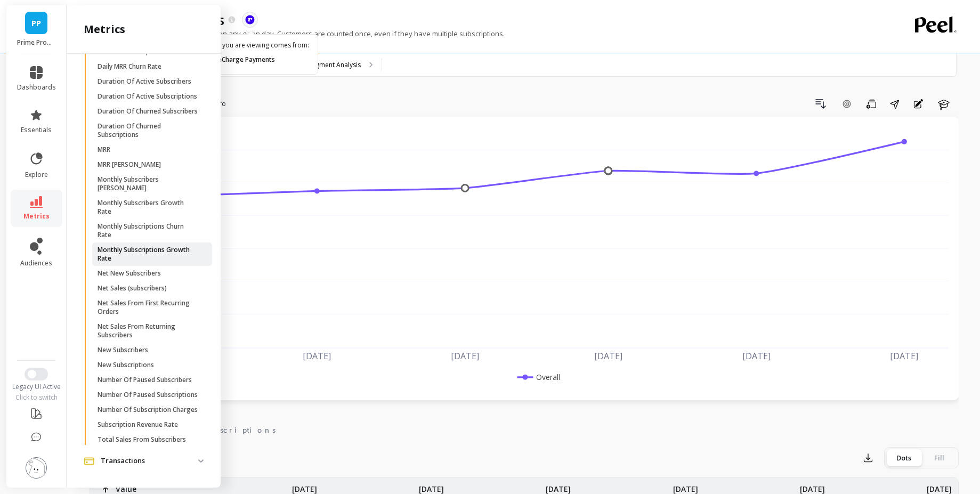
scroll to position [360, 0]
click at [158, 355] on span "New Subscribers" at bounding box center [149, 350] width 102 height 9
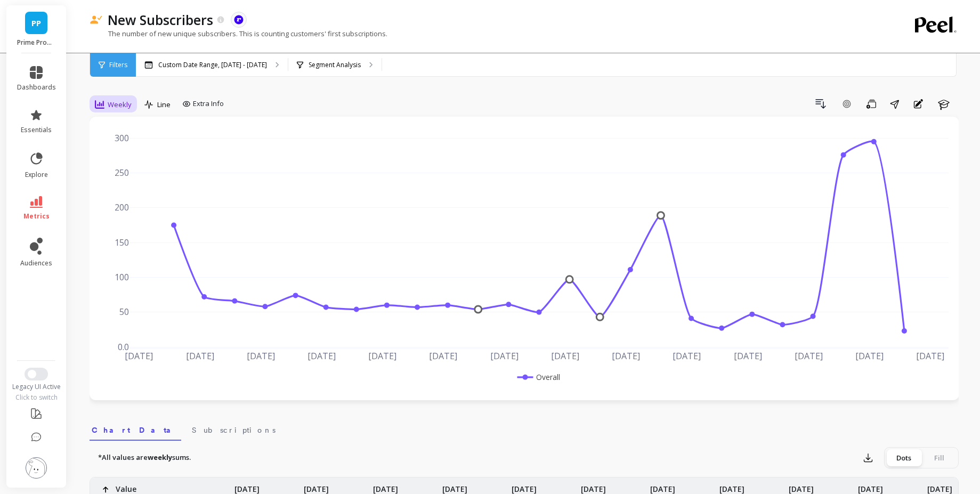
click at [119, 105] on span "Weekly" at bounding box center [120, 105] width 24 height 10
click at [127, 186] on div "Monthly" at bounding box center [129, 189] width 61 height 10
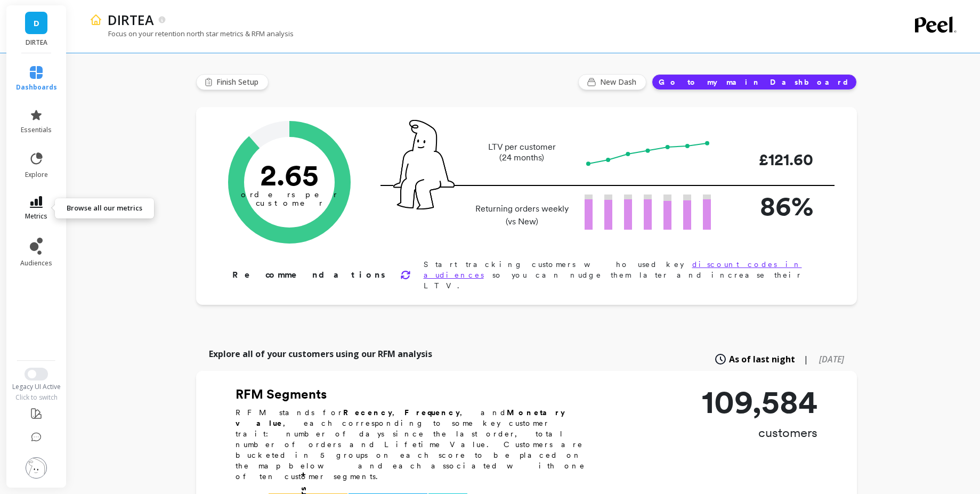
click at [41, 209] on link "metrics" at bounding box center [36, 208] width 41 height 25
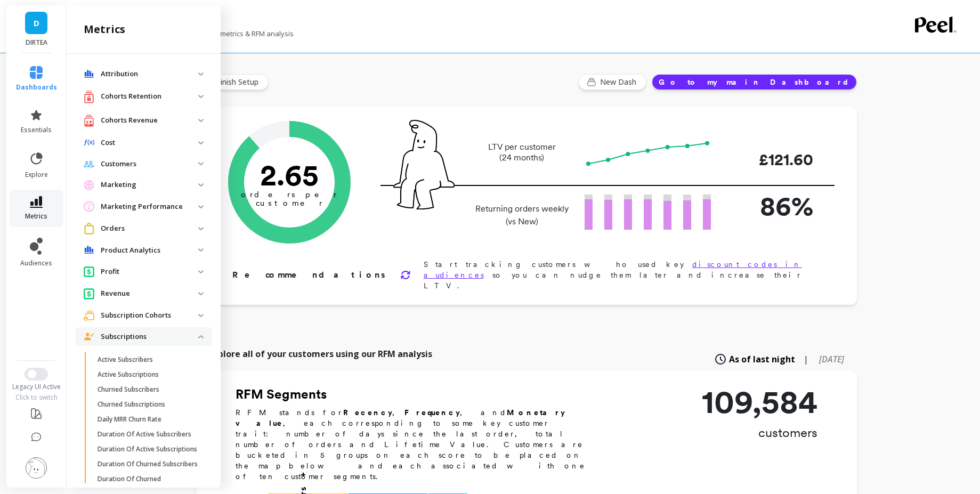
scroll to position [256, 0]
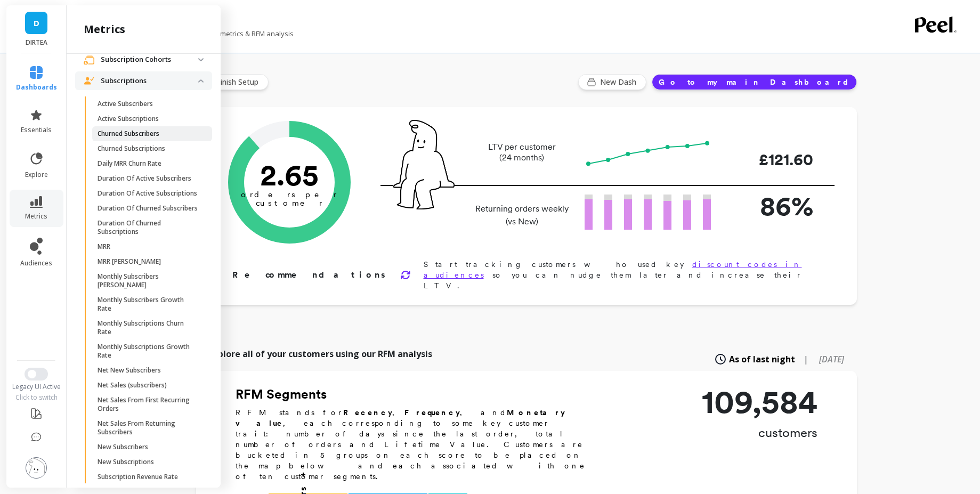
click at [173, 132] on span "Churned Subscribers" at bounding box center [149, 134] width 102 height 9
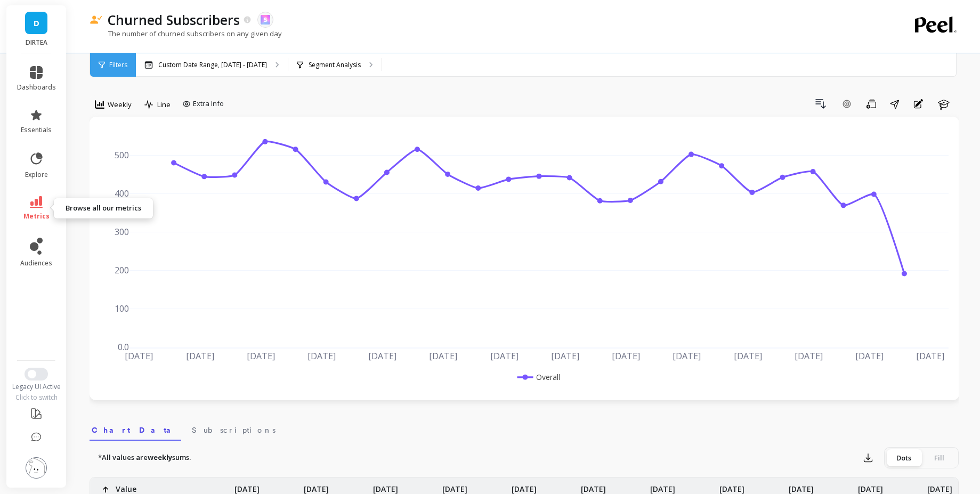
click at [34, 218] on span "metrics" at bounding box center [36, 216] width 26 height 9
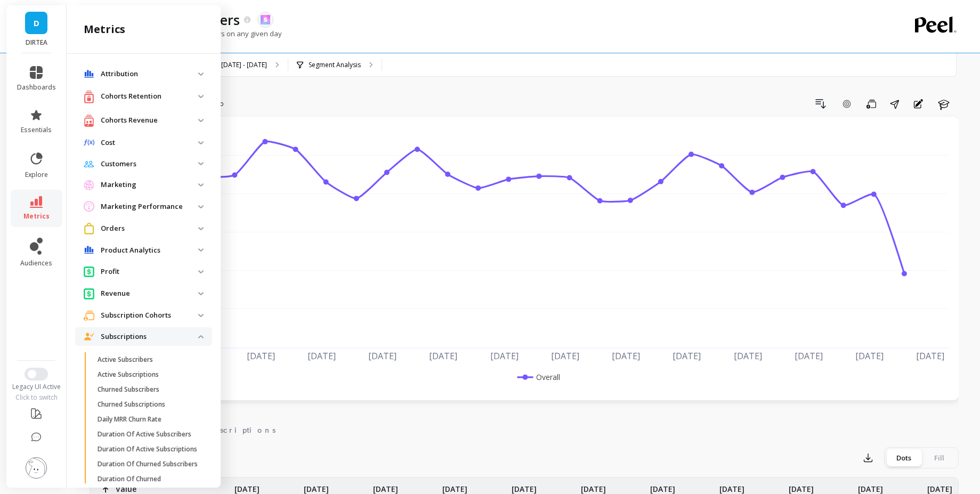
scroll to position [256, 0]
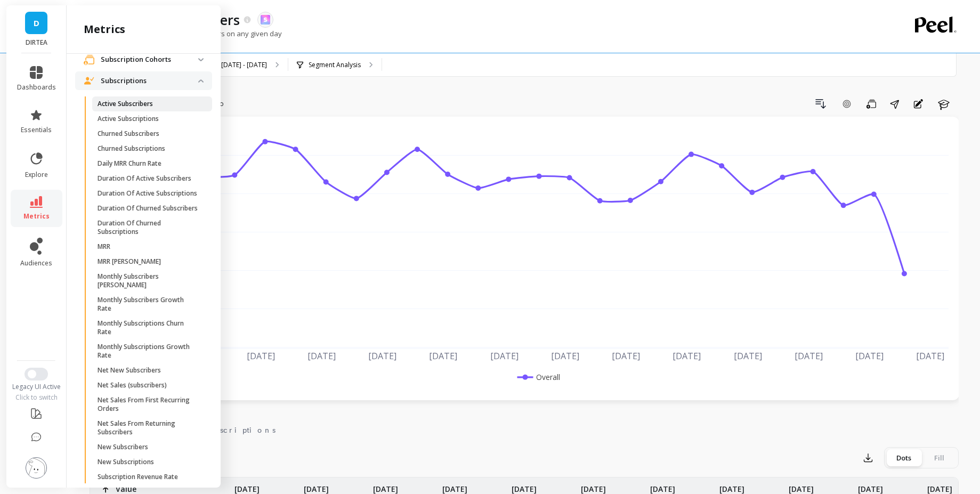
click at [170, 104] on span "Active Subscribers" at bounding box center [149, 104] width 102 height 9
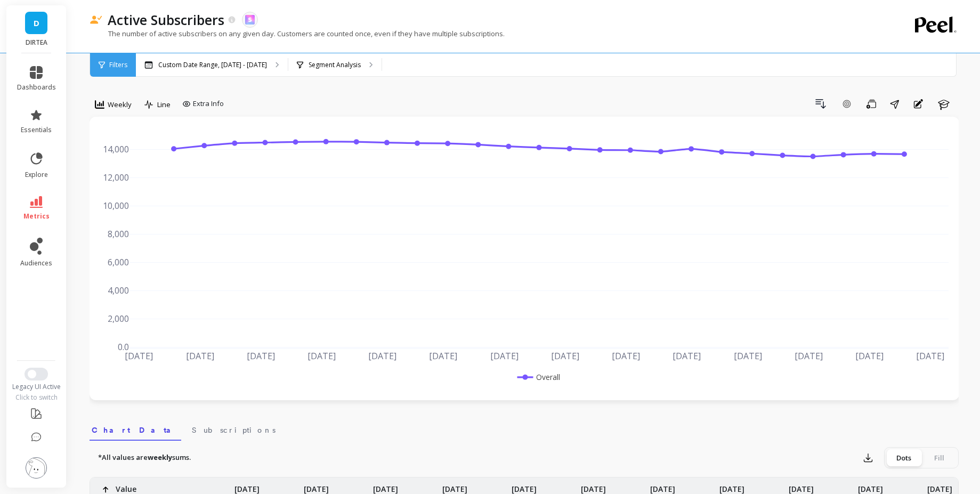
click at [125, 110] on div "Weekly" at bounding box center [113, 104] width 37 height 13
click at [123, 190] on div "Monthly" at bounding box center [129, 189] width 61 height 10
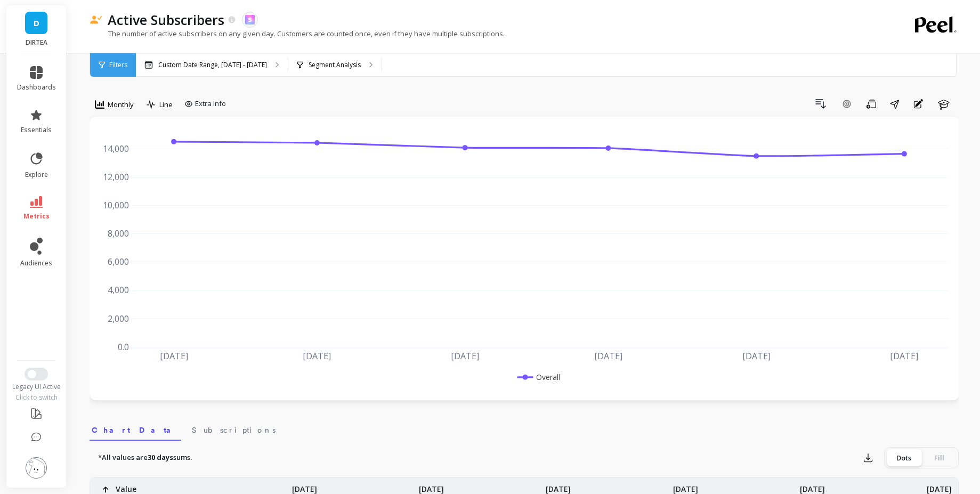
click at [55, 215] on li "metrics" at bounding box center [37, 208] width 52 height 37
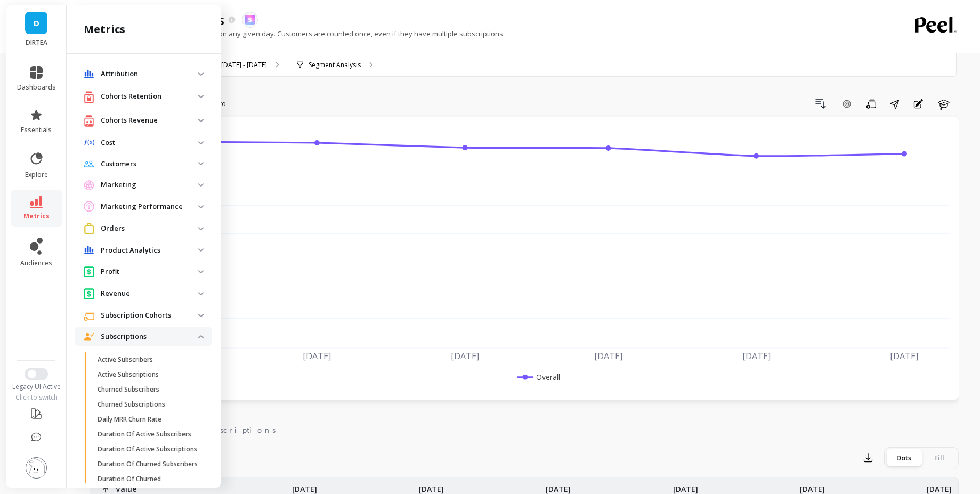
scroll to position [256, 0]
